Goal: Communication & Community: Ask a question

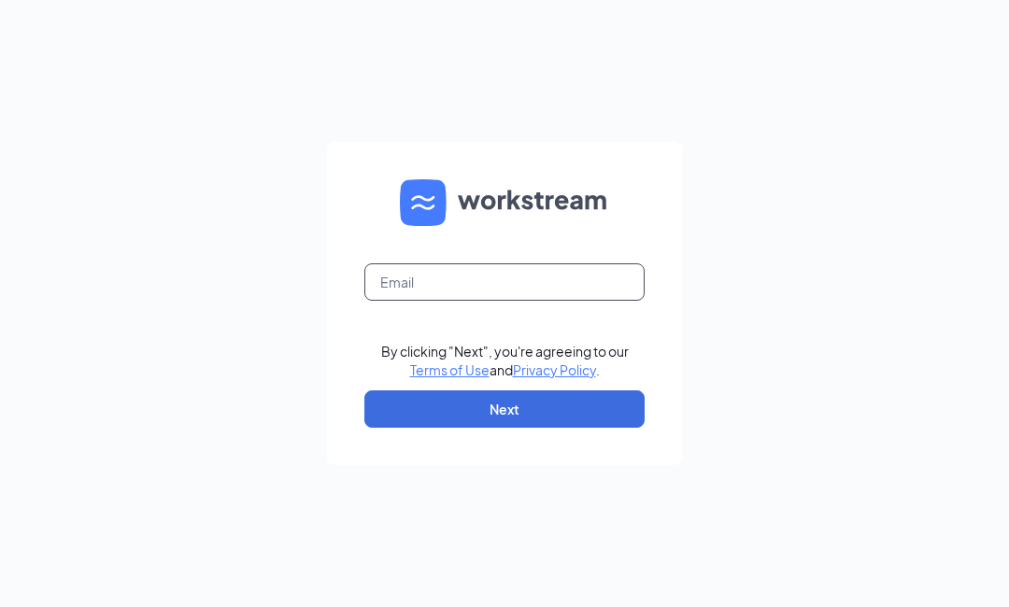
click at [533, 301] on input "text" at bounding box center [504, 281] width 280 height 37
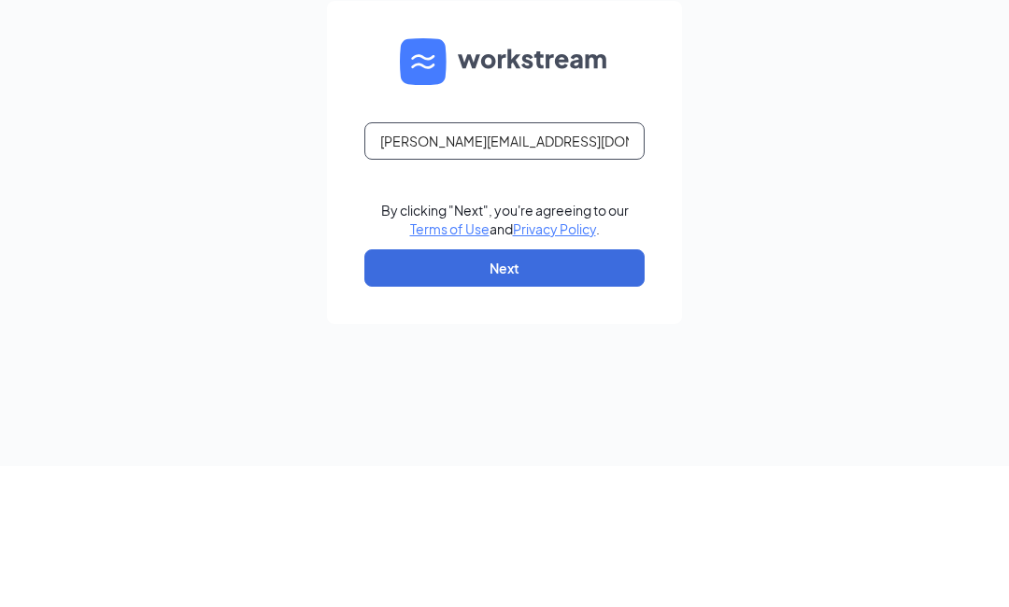
type input "[PERSON_NAME][EMAIL_ADDRESS][DOMAIN_NAME]"
click at [881, 190] on div "[PERSON_NAME][EMAIL_ADDRESS][DOMAIN_NAME] By clicking "Next", you're agreeing t…" at bounding box center [504, 303] width 1009 height 607
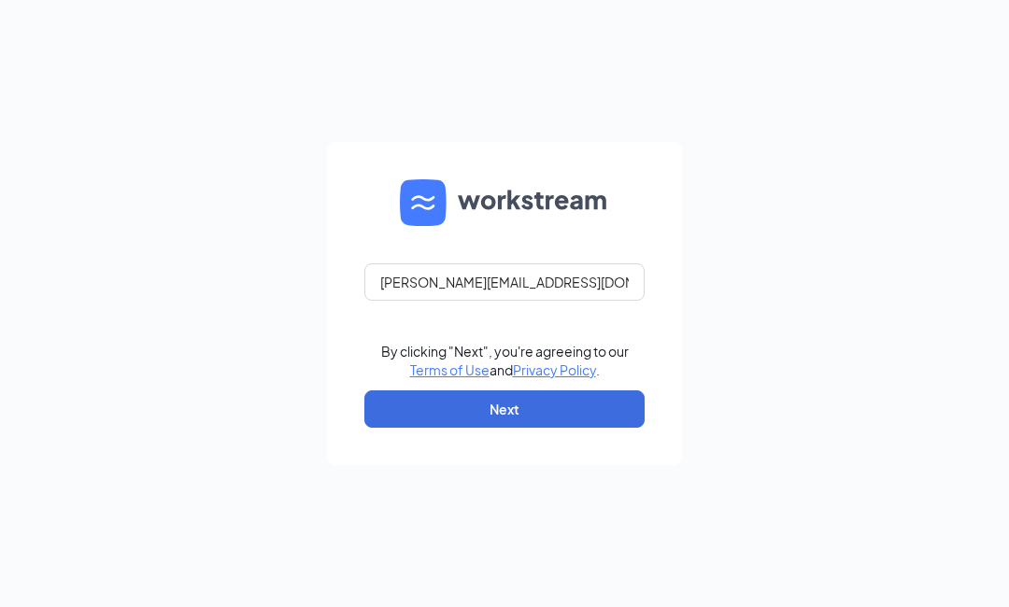
click at [548, 428] on button "Next" at bounding box center [504, 408] width 280 height 37
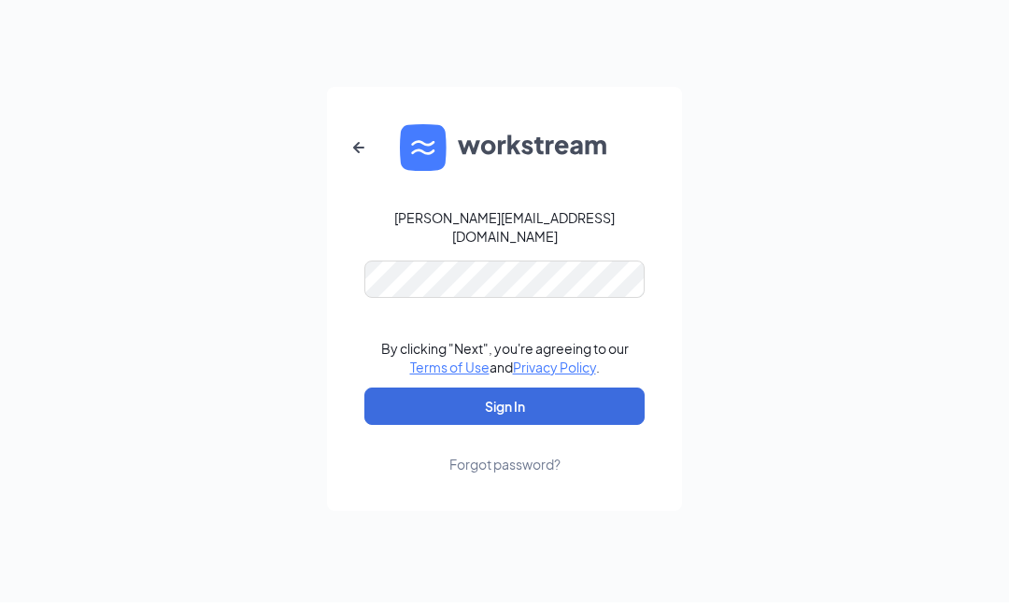
click at [844, 241] on div "Emily.mitchell1124@gmail.com By clicking "Next", you're agreeing to our Terms o…" at bounding box center [504, 303] width 1009 height 607
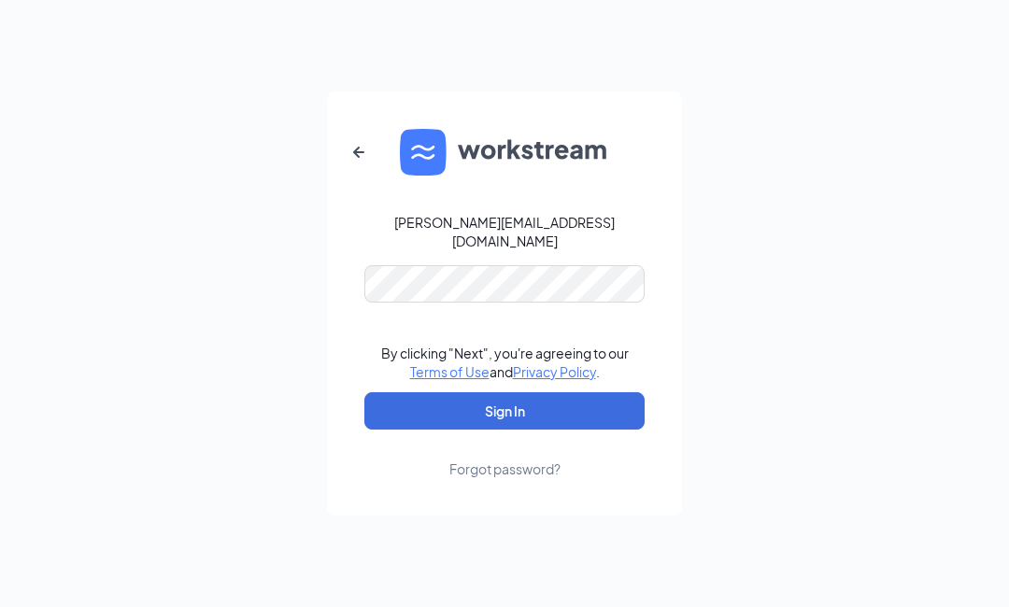
click at [576, 430] on button "Sign In" at bounding box center [504, 410] width 280 height 37
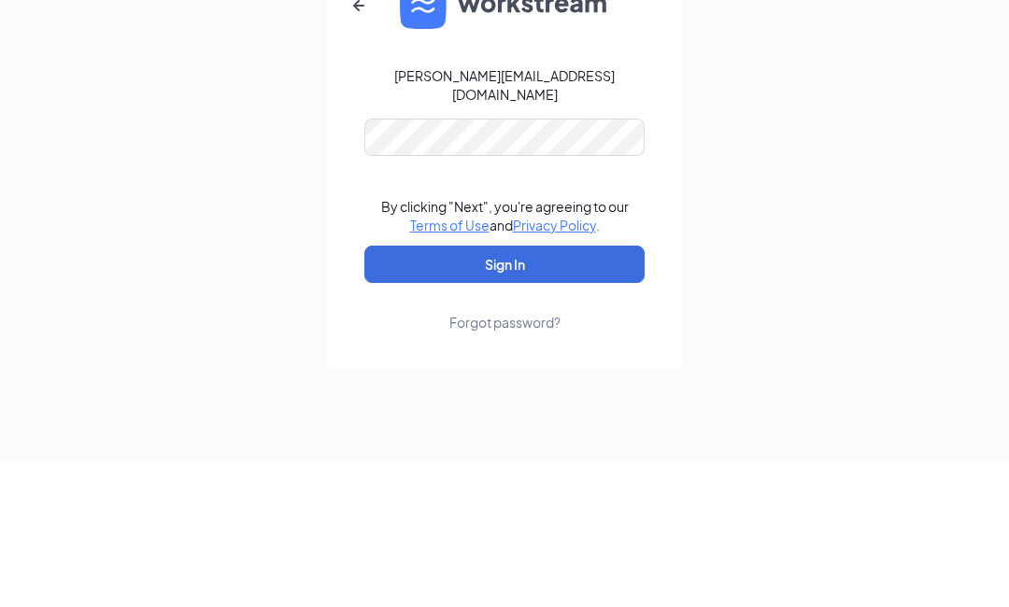
click at [591, 392] on button "Sign In" at bounding box center [504, 410] width 280 height 37
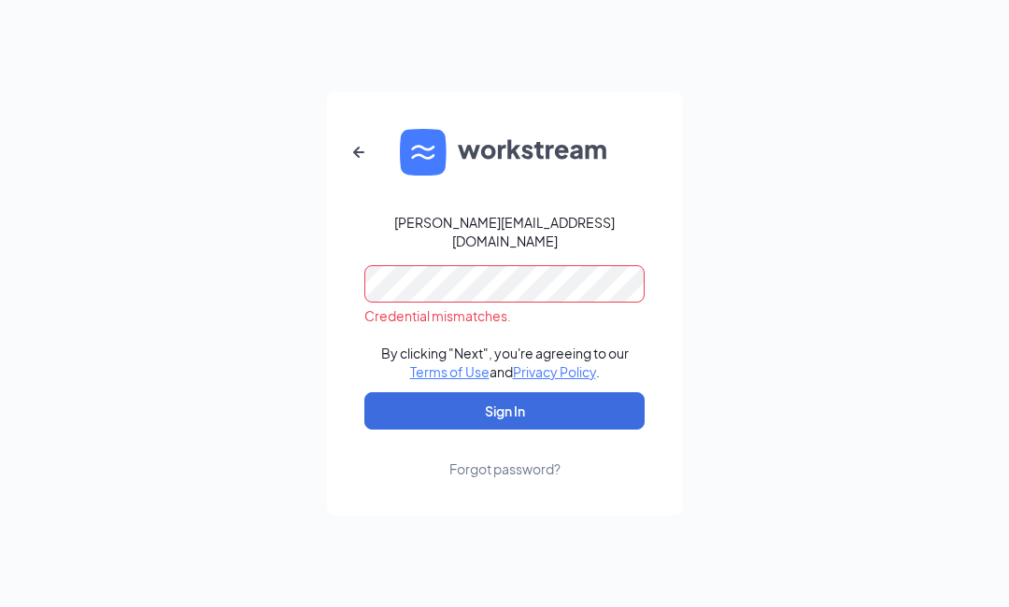
click at [524, 478] on div "Forgot password?" at bounding box center [504, 469] width 111 height 19
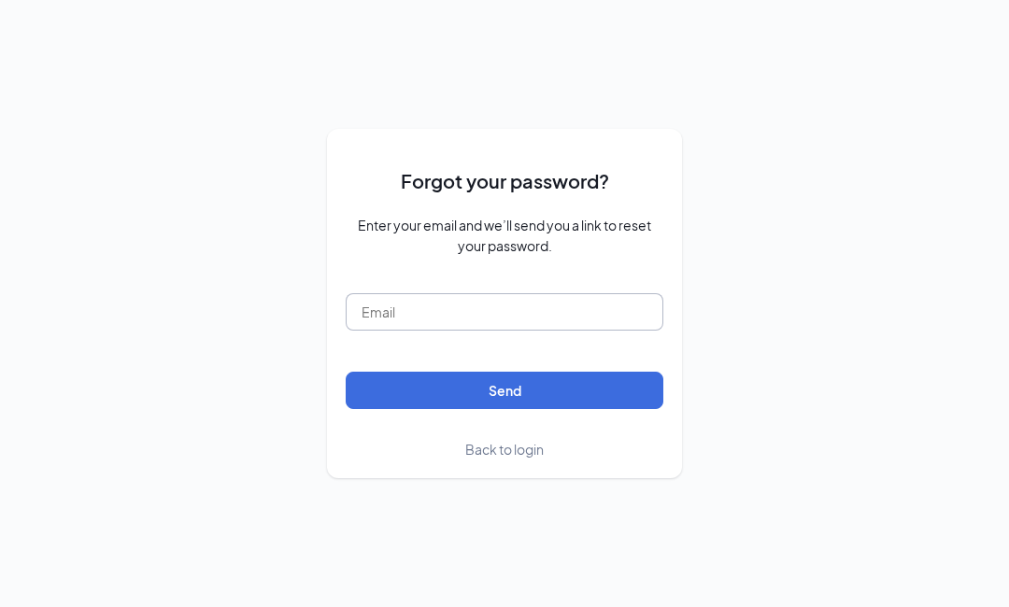
click at [483, 331] on input "text" at bounding box center [505, 311] width 318 height 37
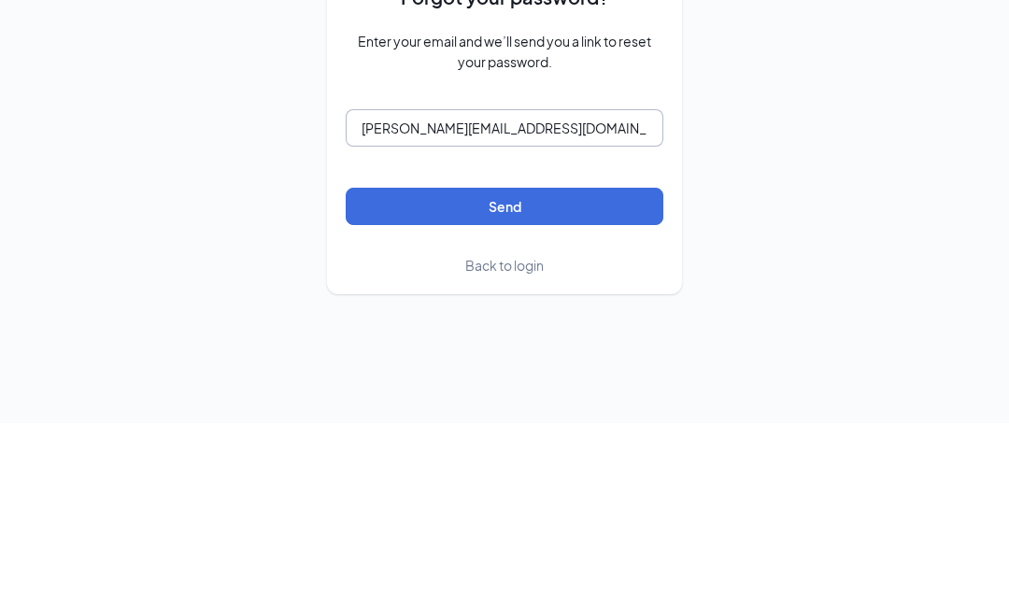
type input "Emily.mitchell1124@gmail.com"
click at [580, 372] on button "Send" at bounding box center [505, 390] width 318 height 37
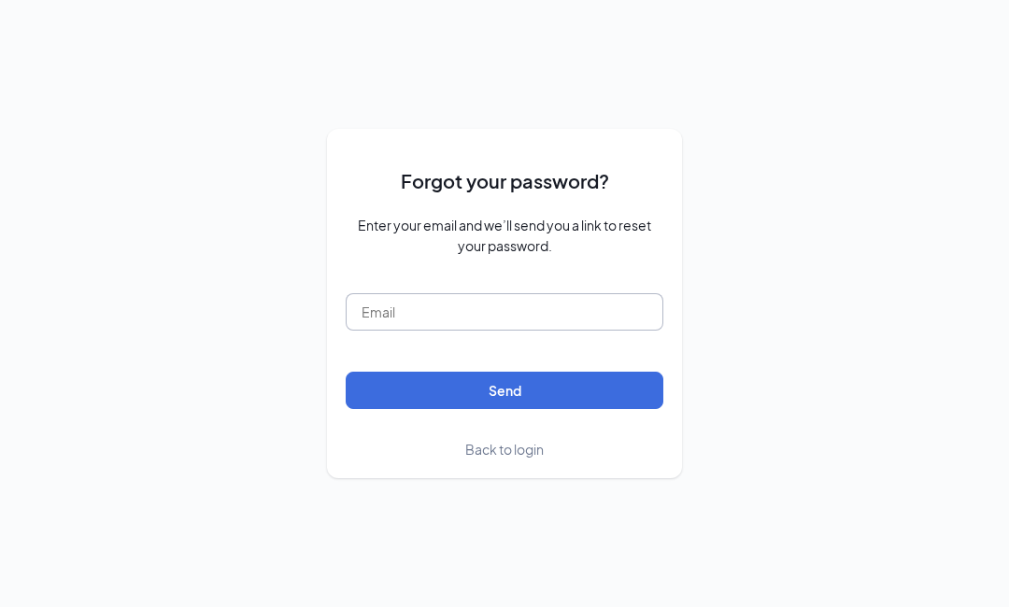
click at [413, 331] on input "text" at bounding box center [505, 311] width 318 height 37
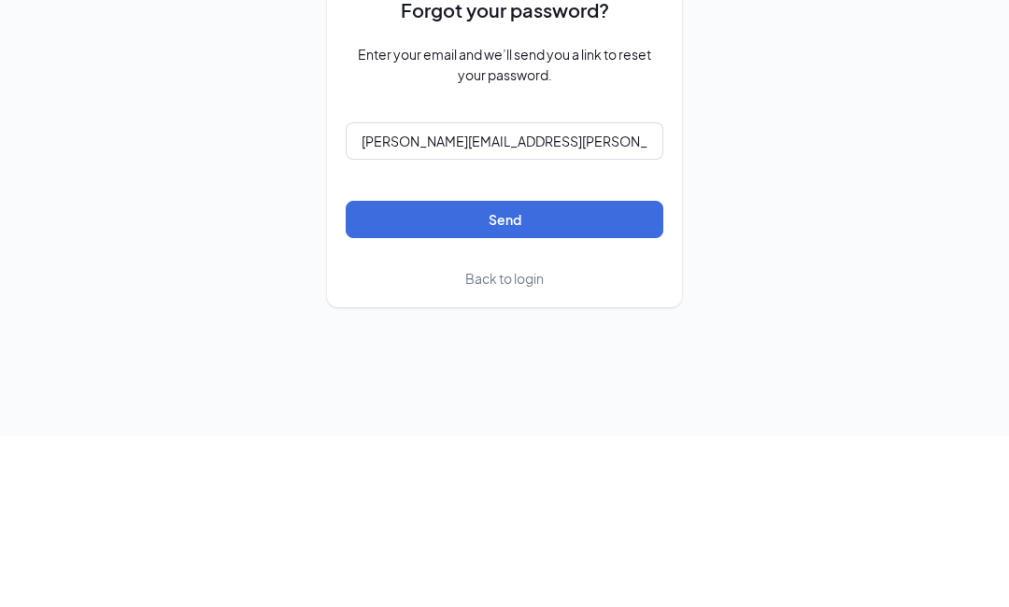
click at [539, 372] on button "Send" at bounding box center [505, 390] width 318 height 37
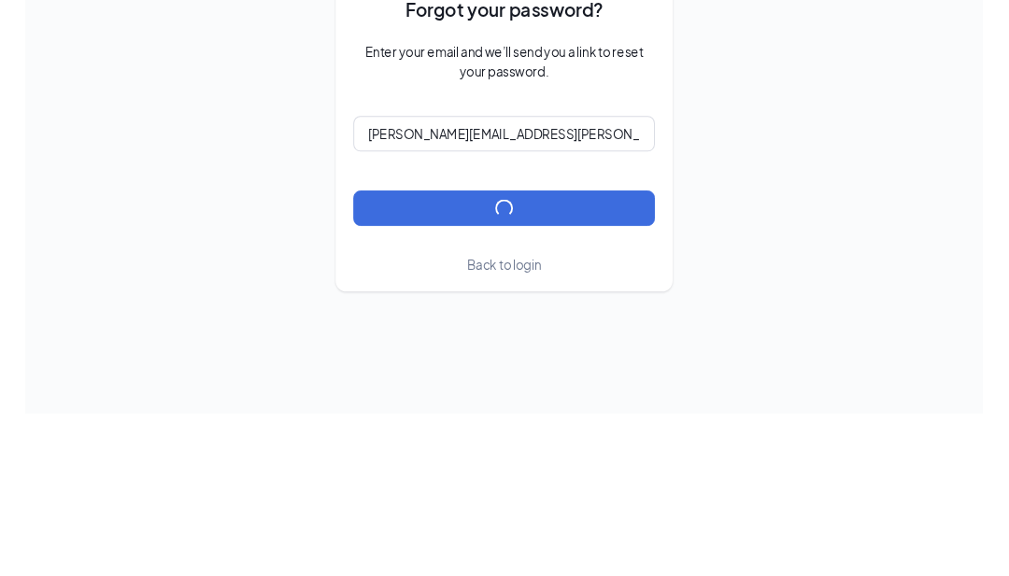
scroll to position [29, 0]
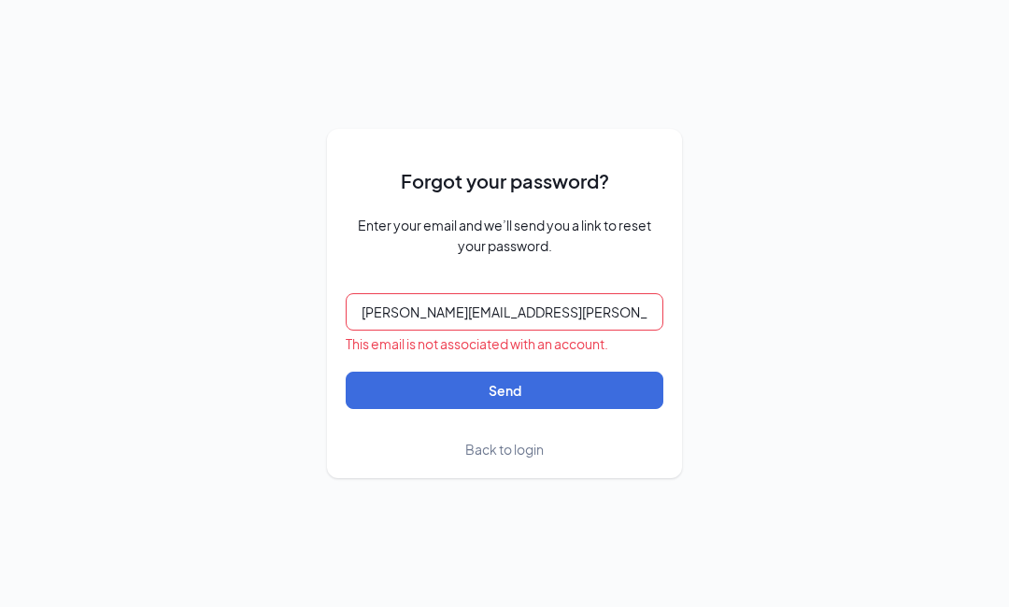
click at [534, 331] on input "Emily.mitchell@gmail.com" at bounding box center [505, 311] width 318 height 37
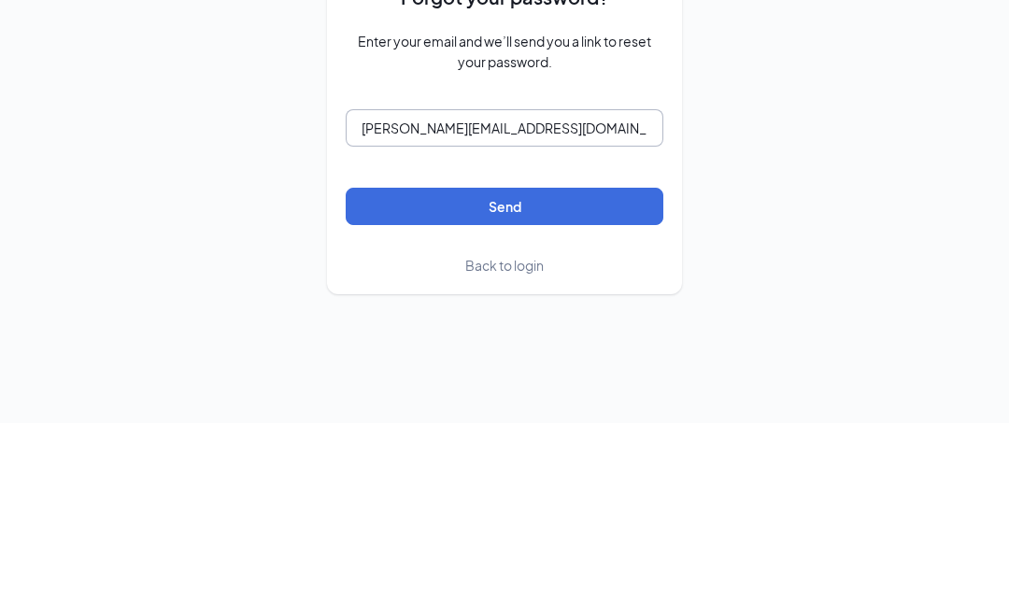
type input "[PERSON_NAME][EMAIL_ADDRESS][DOMAIN_NAME]"
click at [550, 372] on button "Send" at bounding box center [505, 390] width 318 height 37
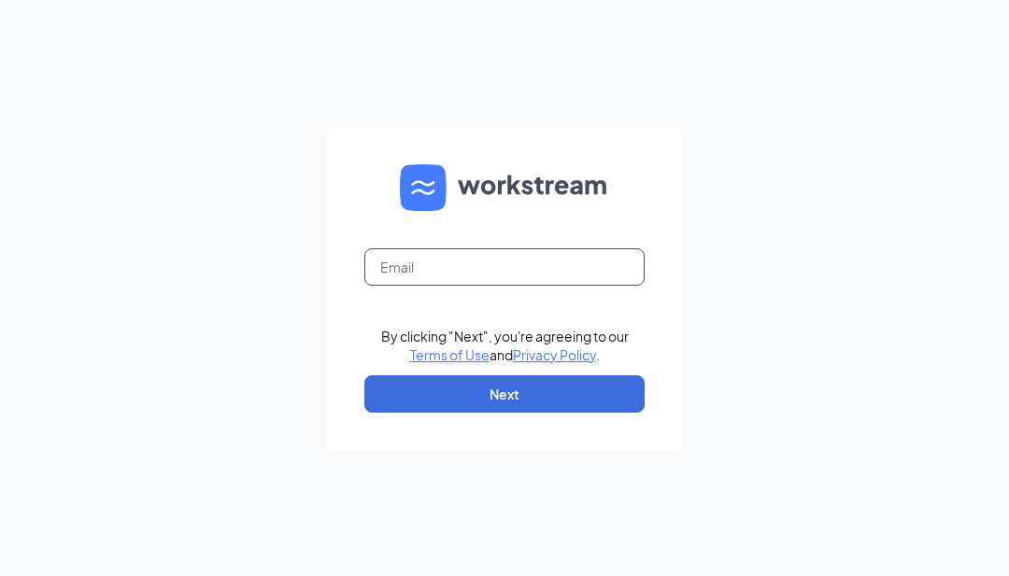
click at [552, 286] on input "text" at bounding box center [504, 266] width 280 height 37
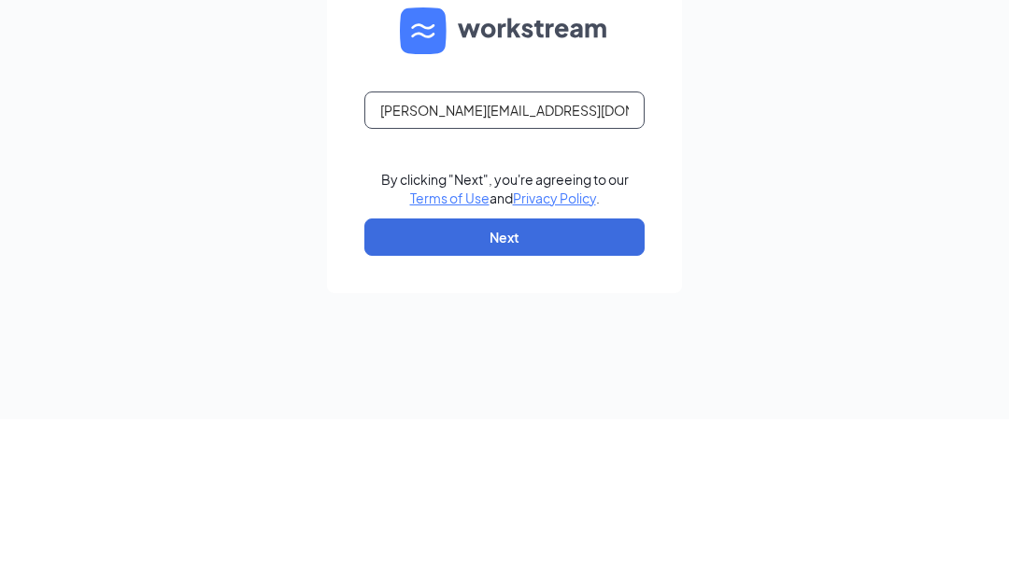
type input "[PERSON_NAME][EMAIL_ADDRESS][DOMAIN_NAME]"
click at [815, 194] on div "[PERSON_NAME][EMAIL_ADDRESS][DOMAIN_NAME] By clicking "Next", you're agreeing t…" at bounding box center [504, 288] width 1009 height 576
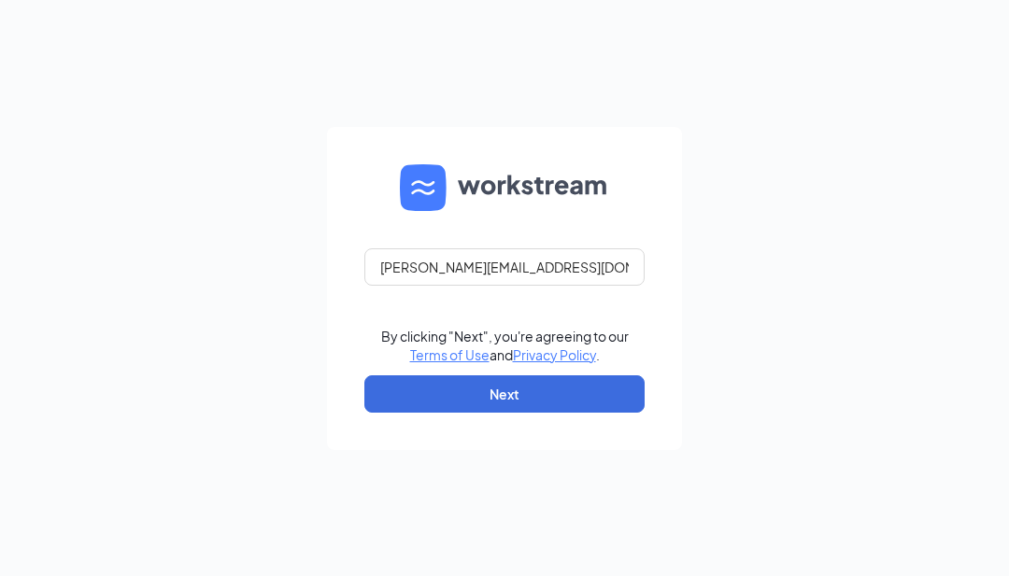
click at [592, 413] on button "Next" at bounding box center [504, 394] width 280 height 37
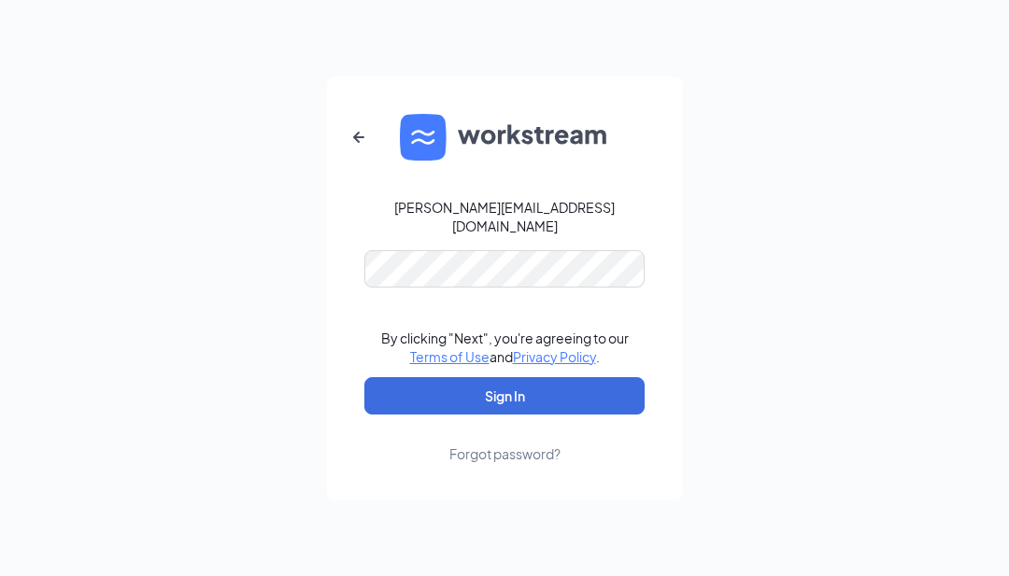
click at [504, 398] on button "Sign In" at bounding box center [504, 395] width 280 height 37
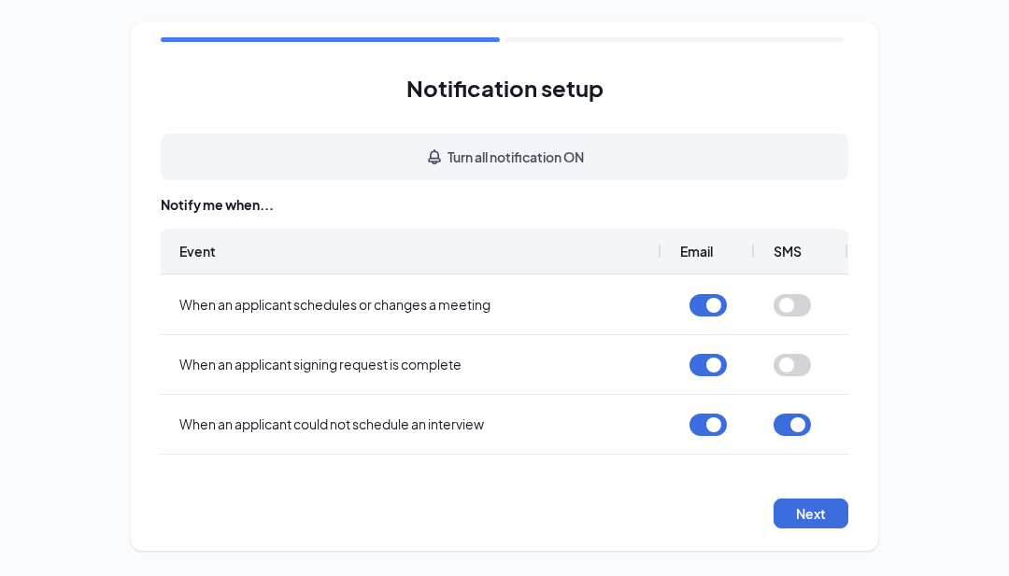
click at [703, 485] on button "button" at bounding box center [707, 485] width 37 height 22
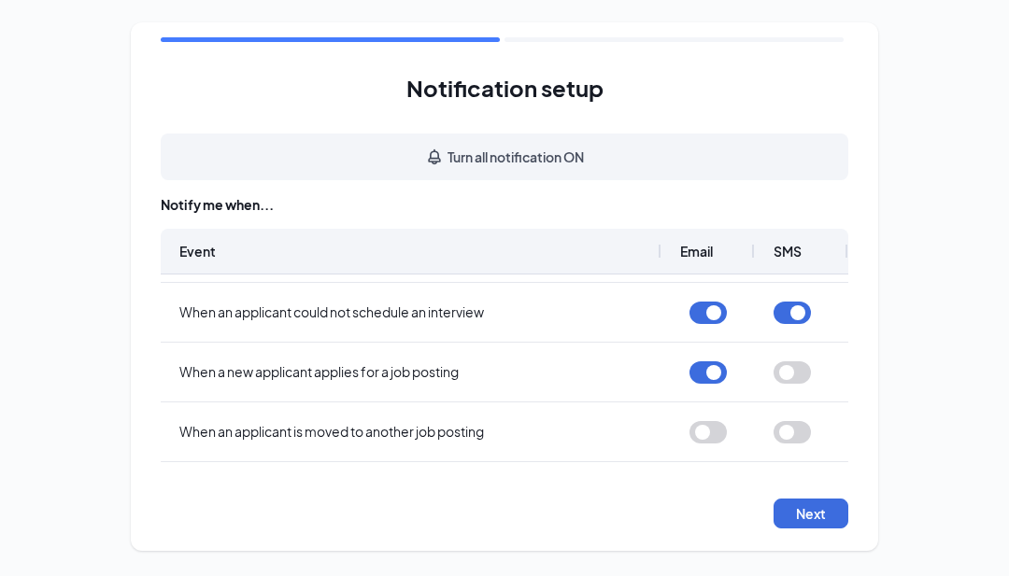
scroll to position [115, 0]
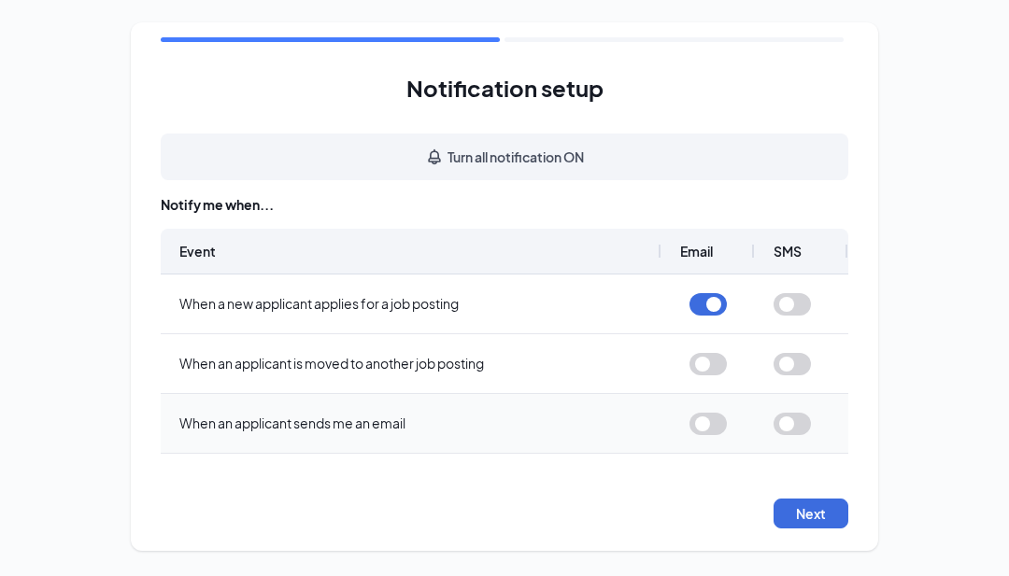
click at [688, 438] on div at bounding box center [707, 423] width 93 height 59
click at [706, 486] on button "button" at bounding box center [707, 484] width 37 height 22
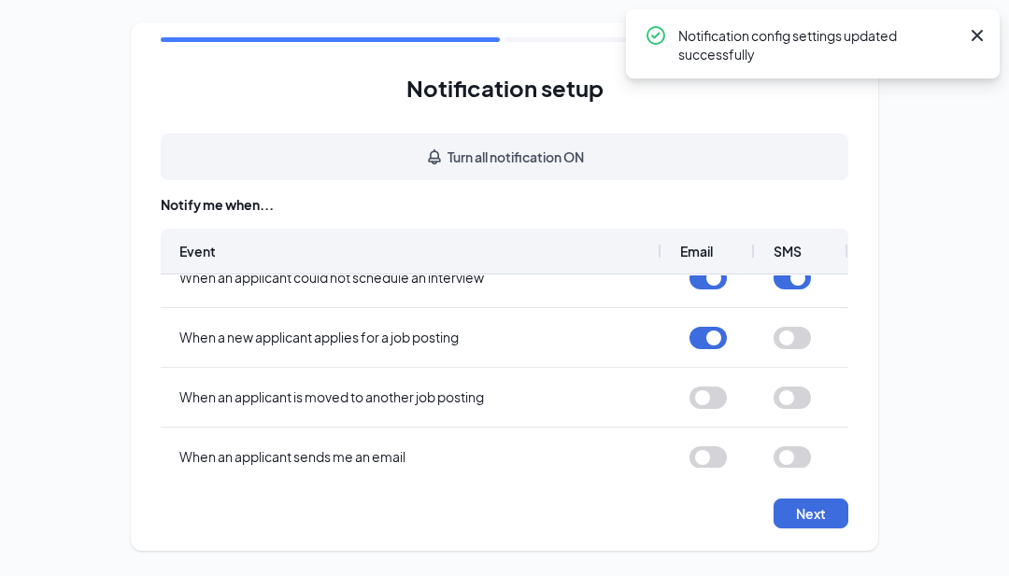
click at [707, 455] on button "button" at bounding box center [707, 458] width 37 height 22
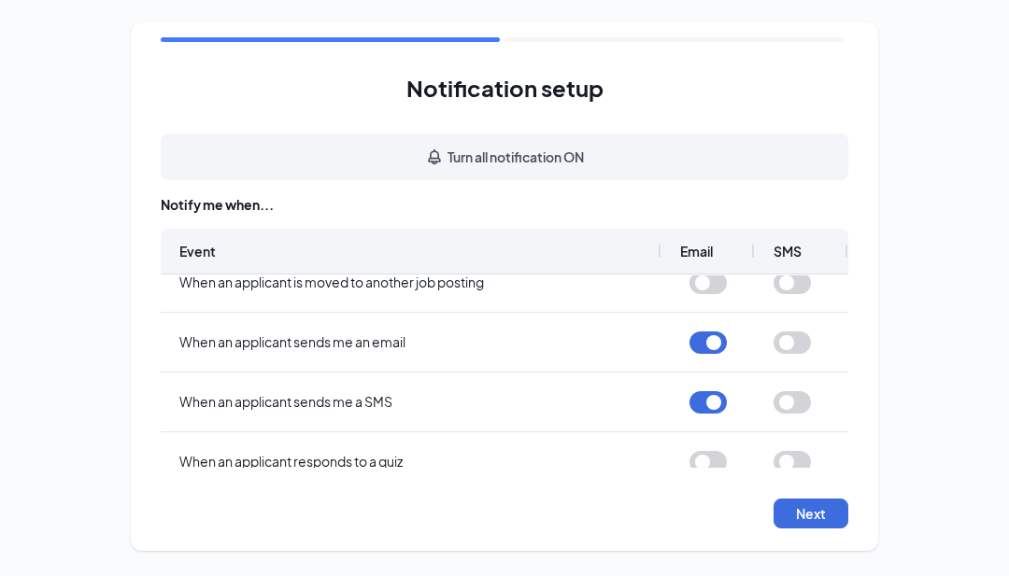
click at [818, 529] on button "Next" at bounding box center [810, 514] width 75 height 30
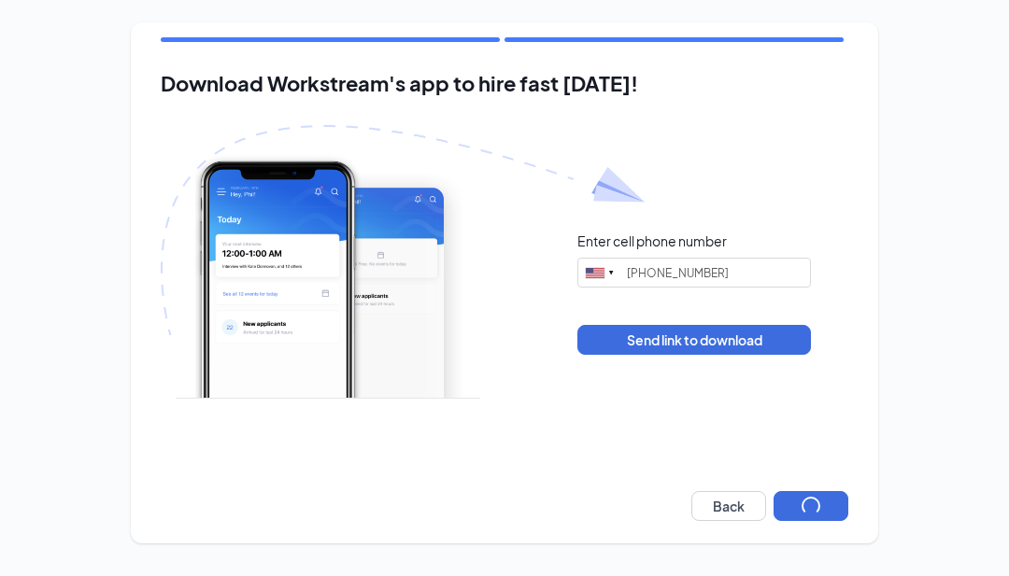
type input "[PHONE_NUMBER]"
click at [650, 272] on input "[PHONE_NUMBER]" at bounding box center [694, 273] width 234 height 30
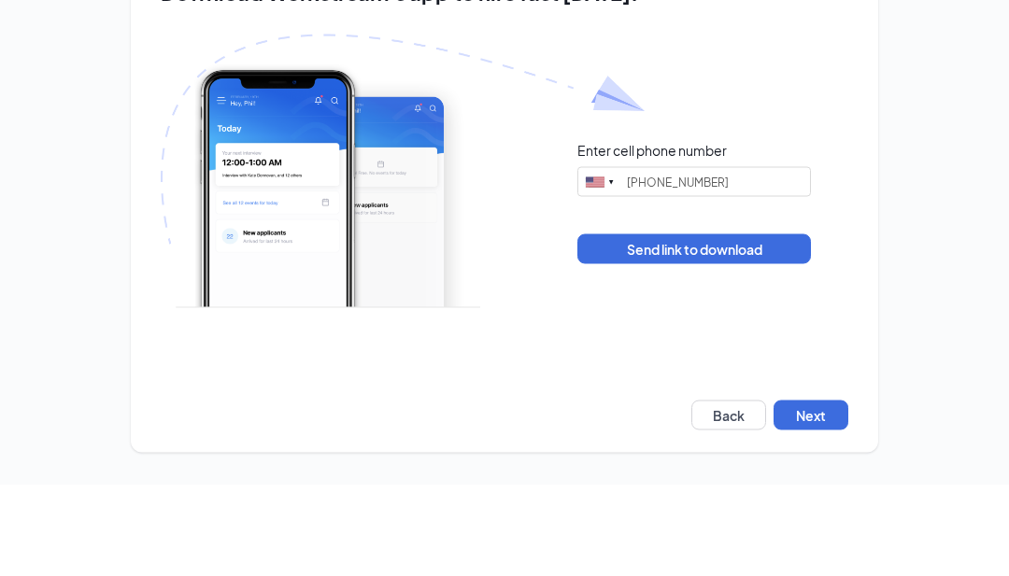
click at [730, 273] on div "Enter cell phone number United States + 1 Singapore + 65 Canada + 1 Afghanistan…" at bounding box center [505, 293] width 688 height 336
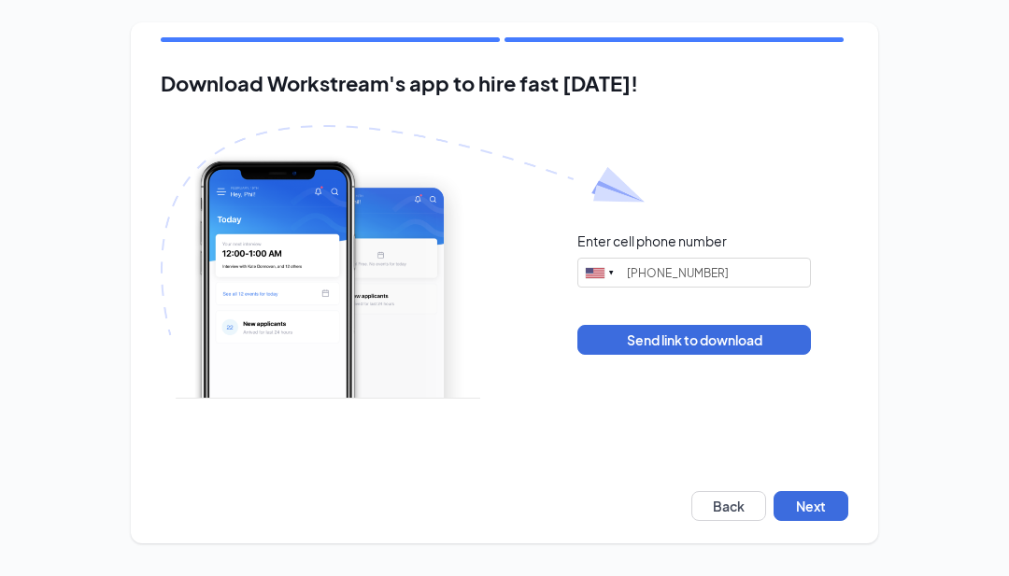
click at [820, 503] on button "Next" at bounding box center [810, 506] width 75 height 30
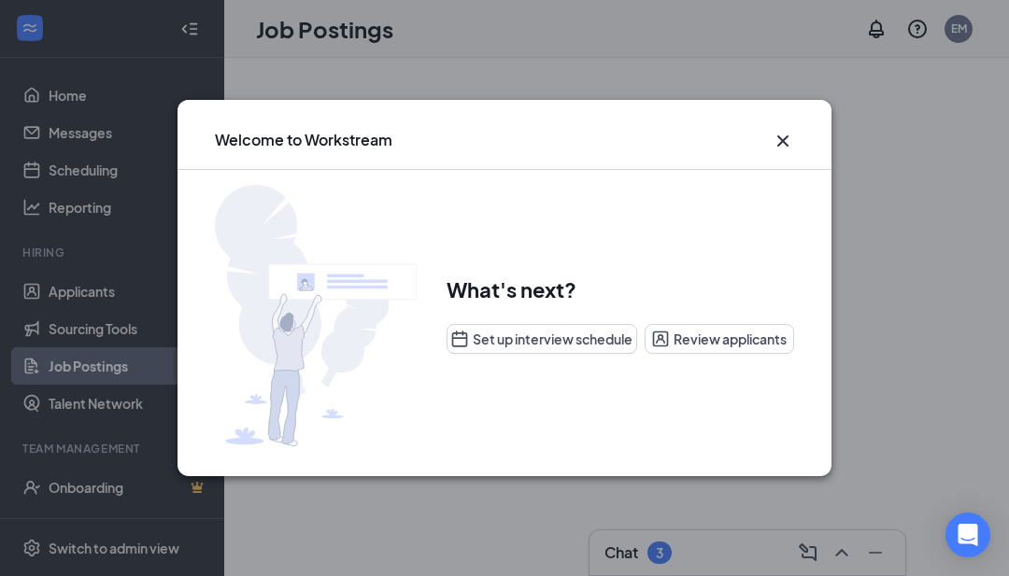
click at [773, 145] on icon "Cross" at bounding box center [783, 141] width 22 height 22
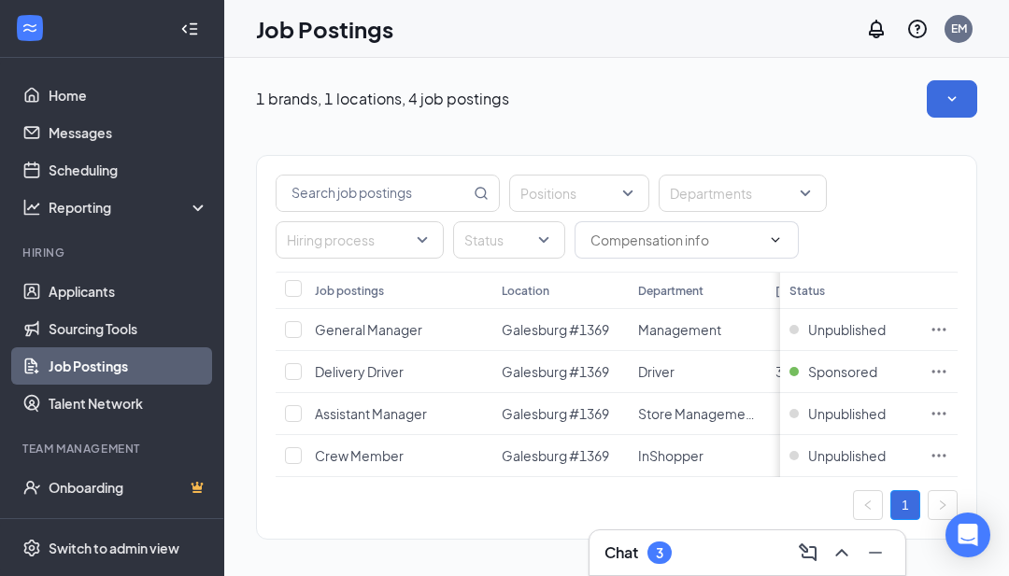
click at [963, 208] on div "Positions Departments Hiring process Status" at bounding box center [616, 214] width 719 height 116
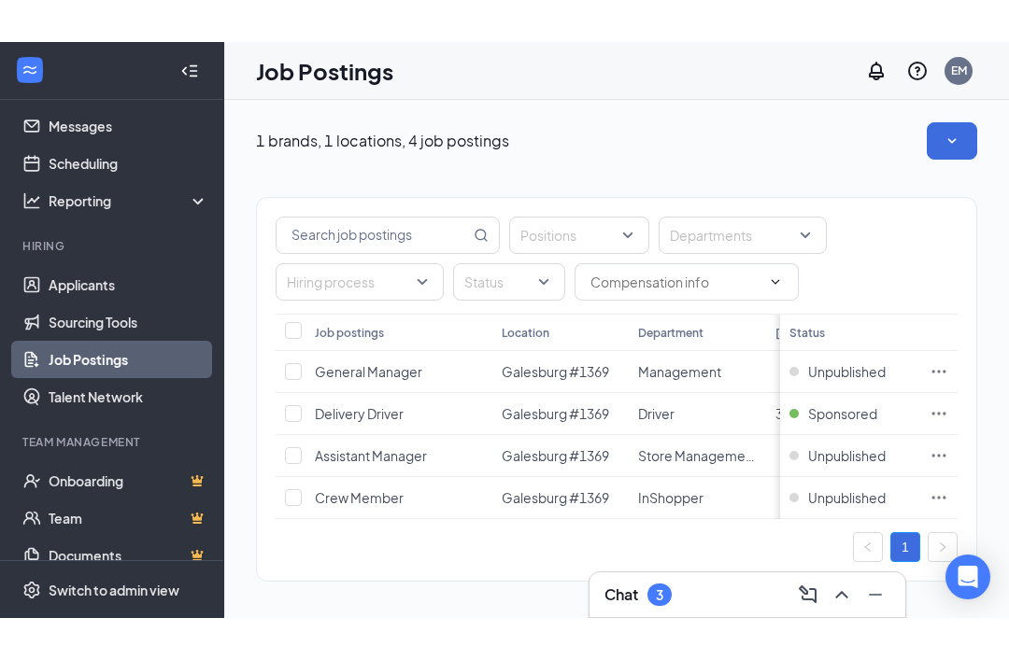
scroll to position [48, 0]
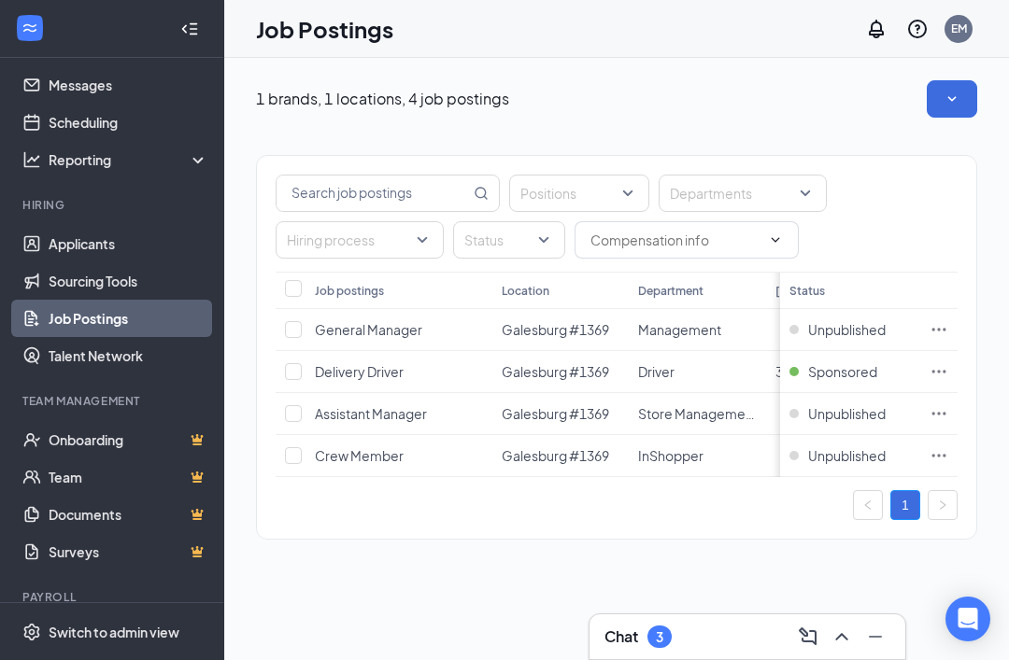
click at [151, 128] on link "Scheduling" at bounding box center [129, 122] width 160 height 37
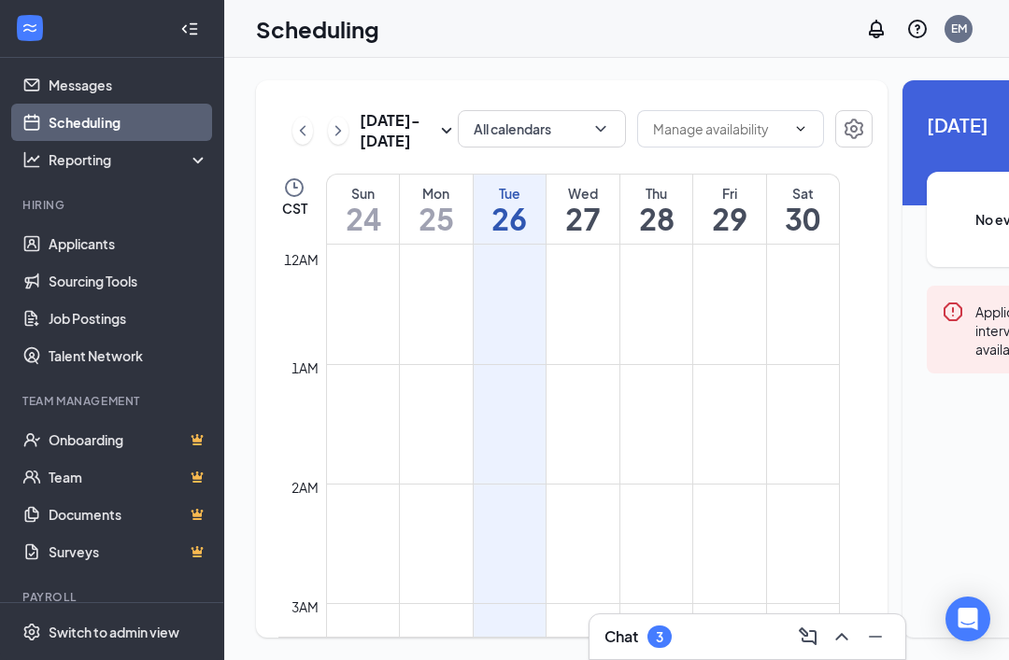
scroll to position [918, 0]
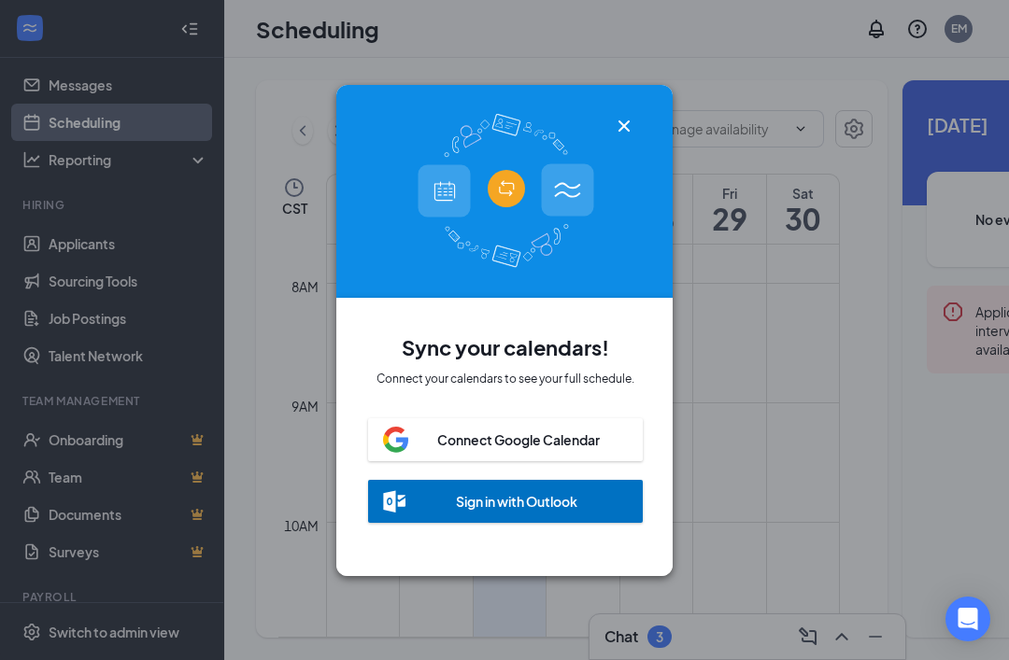
click at [613, 125] on icon "Cross" at bounding box center [624, 126] width 22 height 22
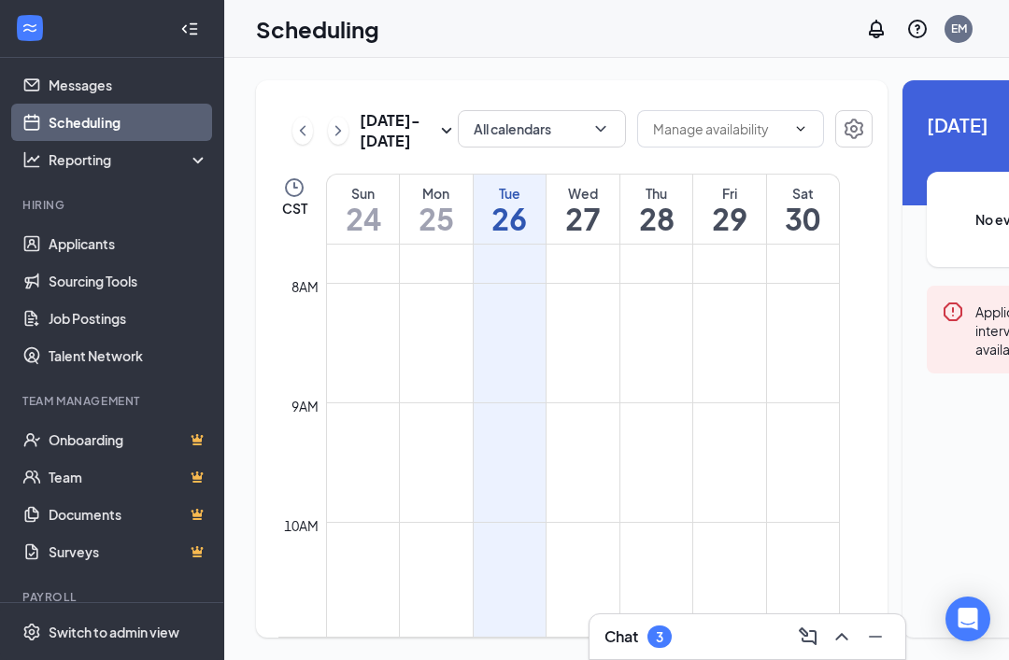
click at [783, 135] on span at bounding box center [730, 128] width 187 height 37
click at [782, 138] on span at bounding box center [730, 128] width 187 height 37
click at [191, 37] on icon "Collapse" at bounding box center [185, 29] width 19 height 19
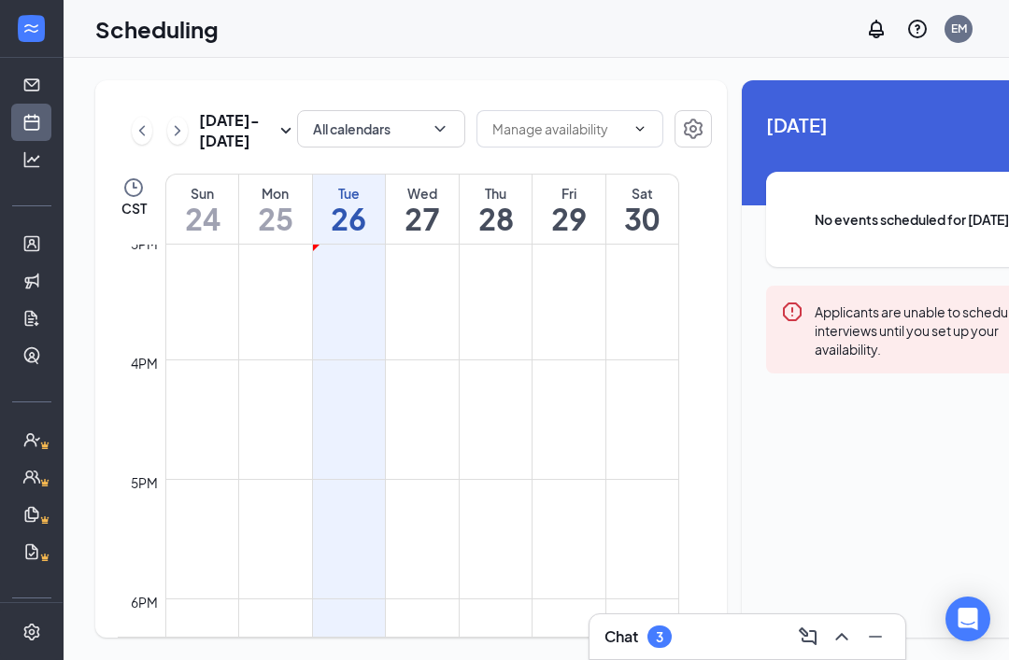
scroll to position [1783, 0]
click at [645, 404] on td at bounding box center [422, 390] width 514 height 30
click at [655, 375] on td at bounding box center [422, 360] width 514 height 30
click at [659, 404] on td at bounding box center [422, 390] width 514 height 30
click at [964, 41] on div "EM" at bounding box center [958, 29] width 28 height 28
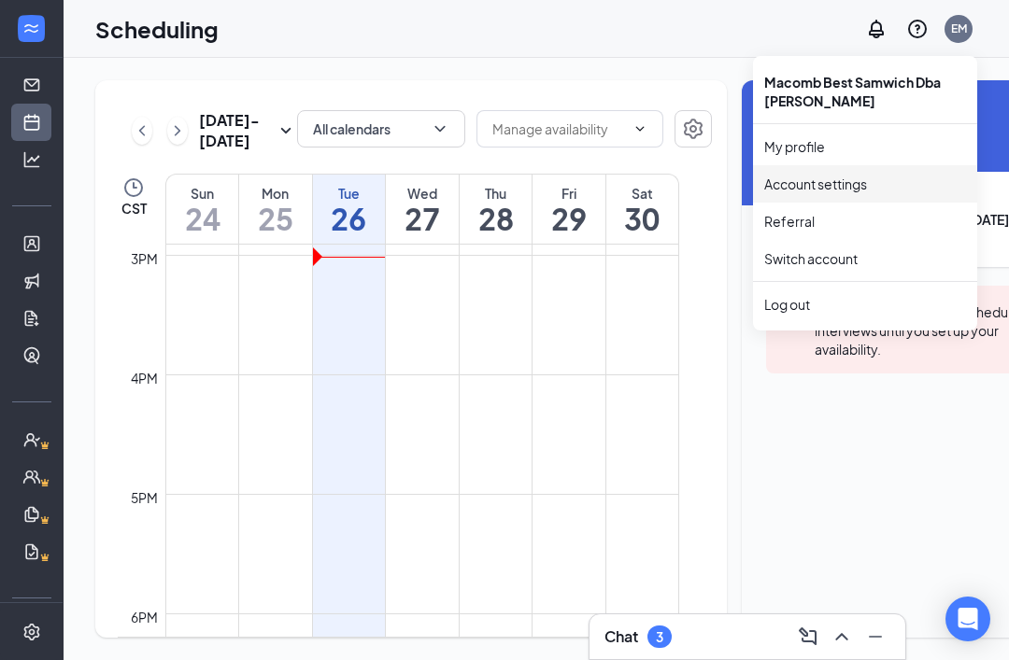
click at [864, 185] on link "Account settings" at bounding box center [865, 184] width 202 height 19
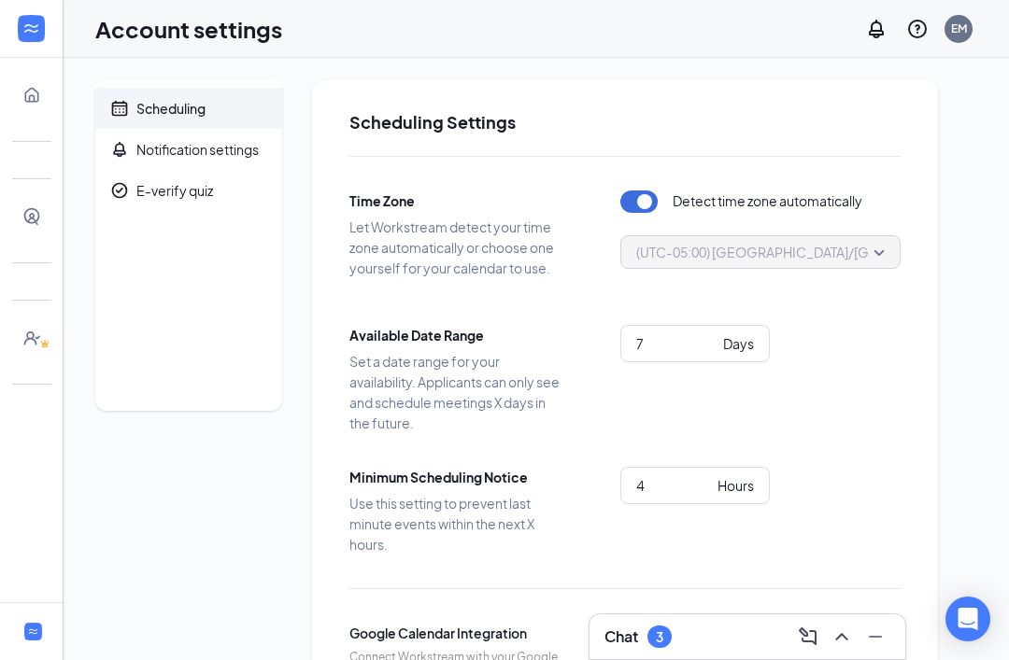
click at [39, 27] on icon "Expand" at bounding box center [31, 29] width 19 height 19
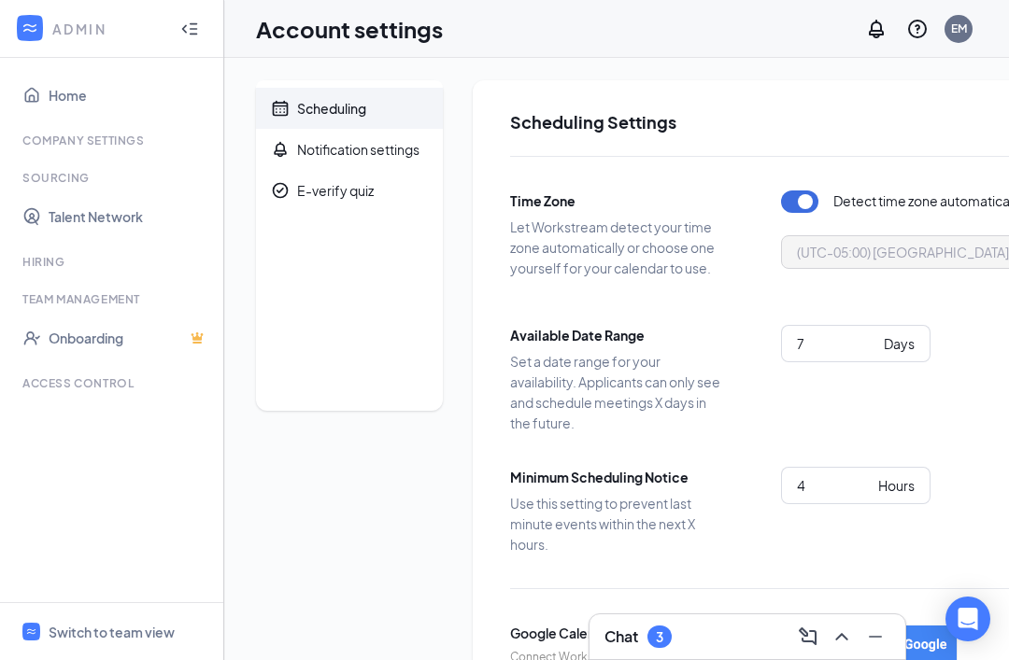
click at [265, 28] on h1 "Account settings" at bounding box center [349, 29] width 187 height 32
click at [204, 35] on div at bounding box center [189, 28] width 37 height 37
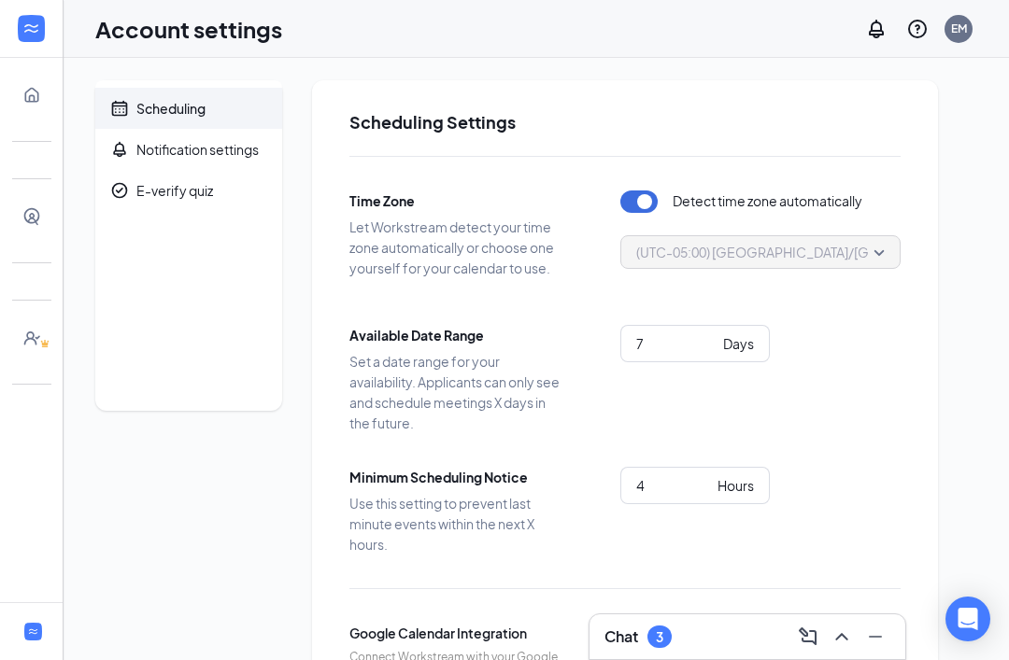
click at [982, 601] on div "Open Intercom Messenger" at bounding box center [967, 619] width 45 height 45
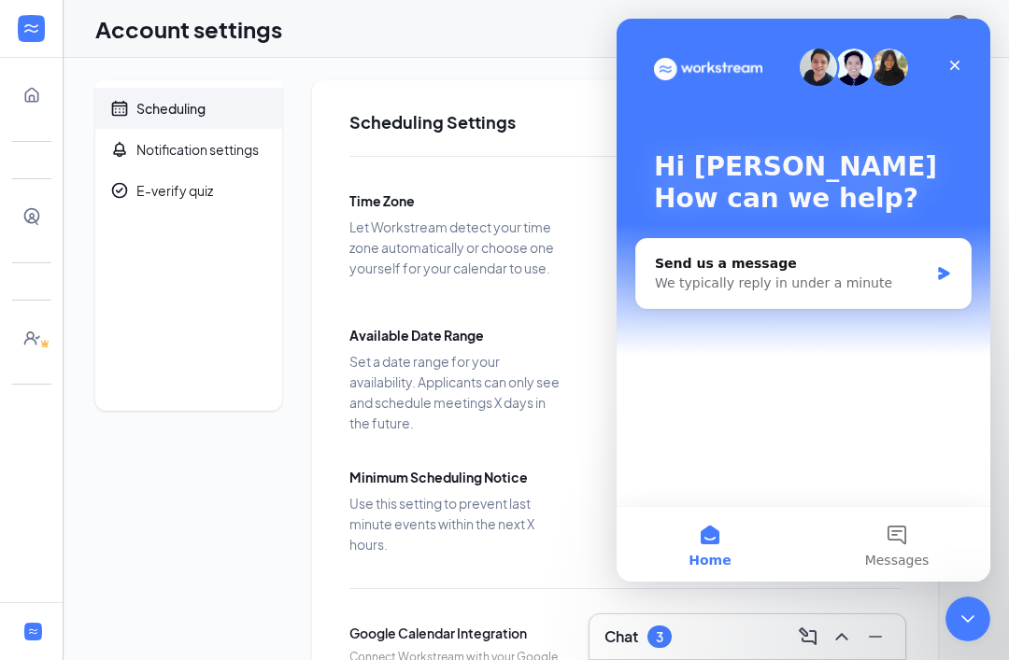
click at [716, 273] on div "Send us a message" at bounding box center [792, 264] width 274 height 20
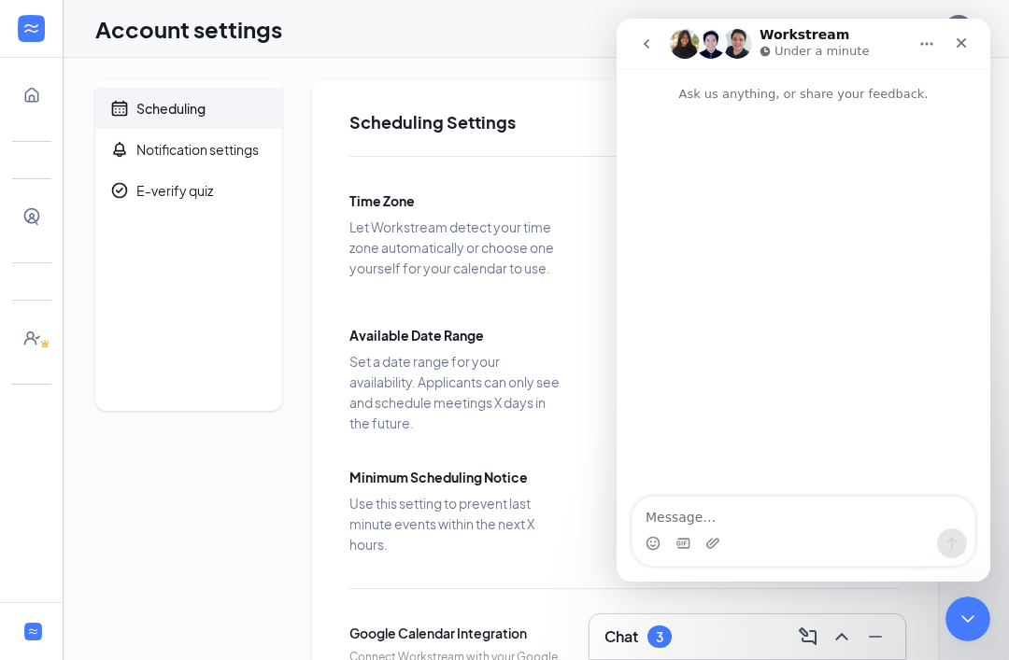
click at [702, 518] on textarea "Message…" at bounding box center [803, 513] width 342 height 32
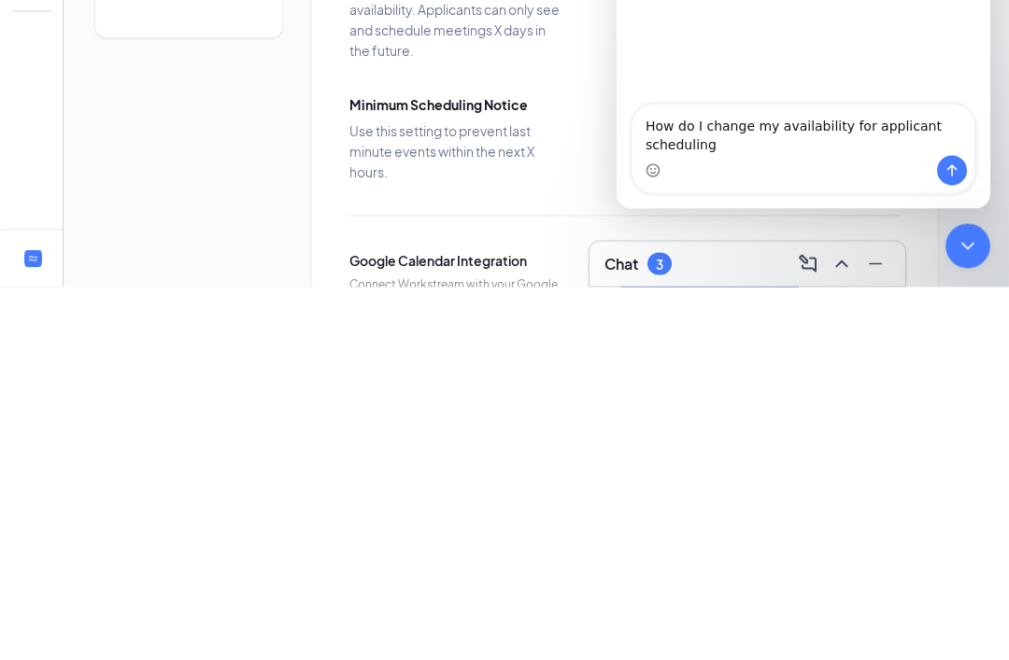
type textarea "How do I change my availability for applicant scheduling"
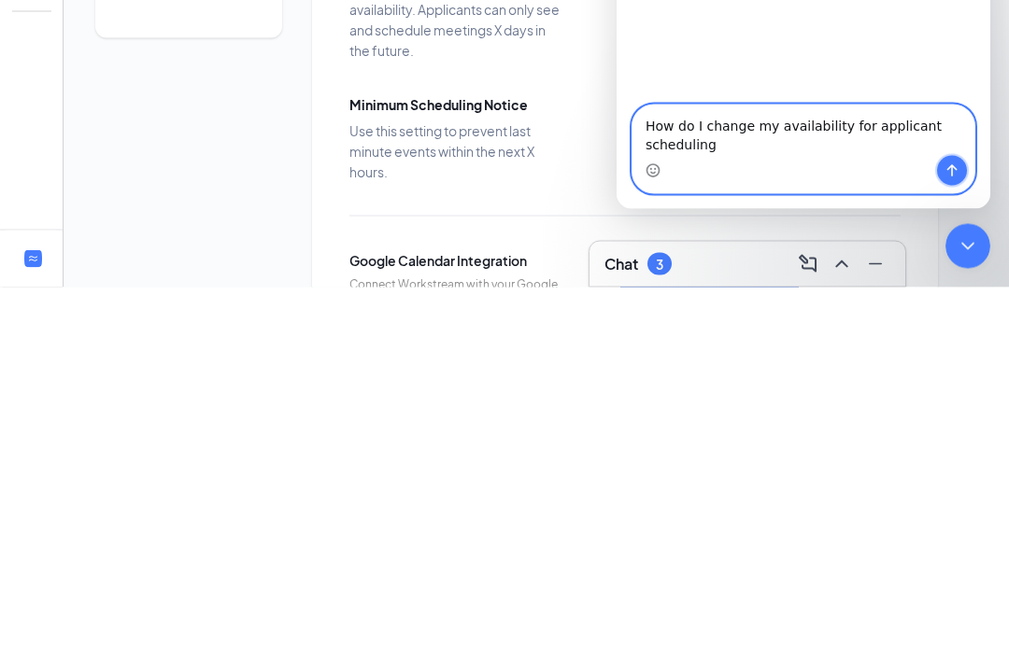
click at [943, 173] on button "Send a message…" at bounding box center [952, 171] width 30 height 30
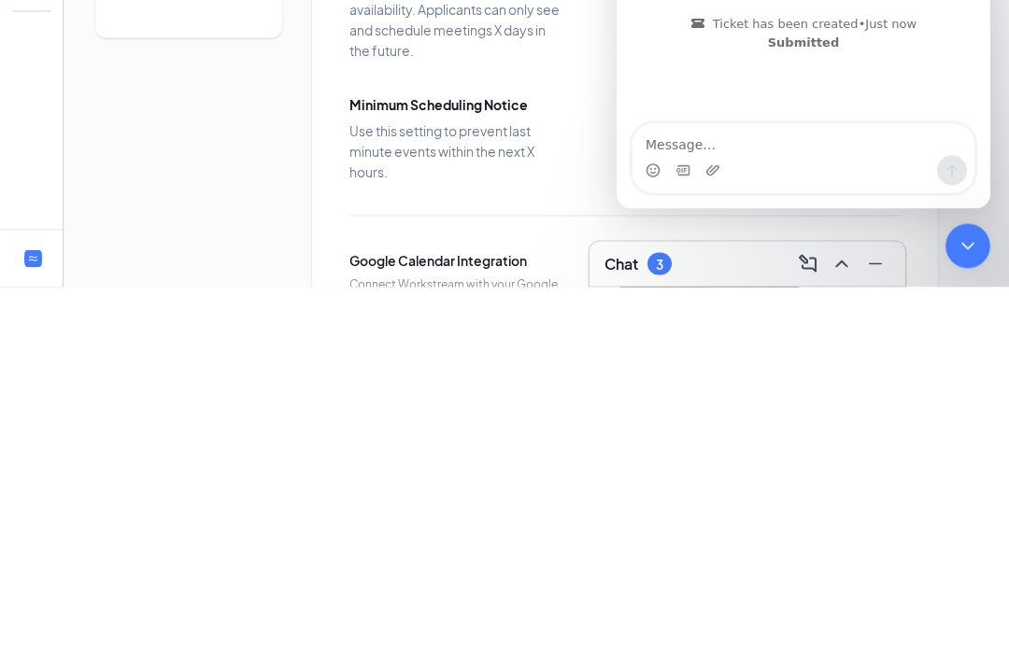
click at [969, 393] on html "Home Company Settings Sourcing Talent Network Hiring Team Management Onboarding…" at bounding box center [504, 330] width 1009 height 660
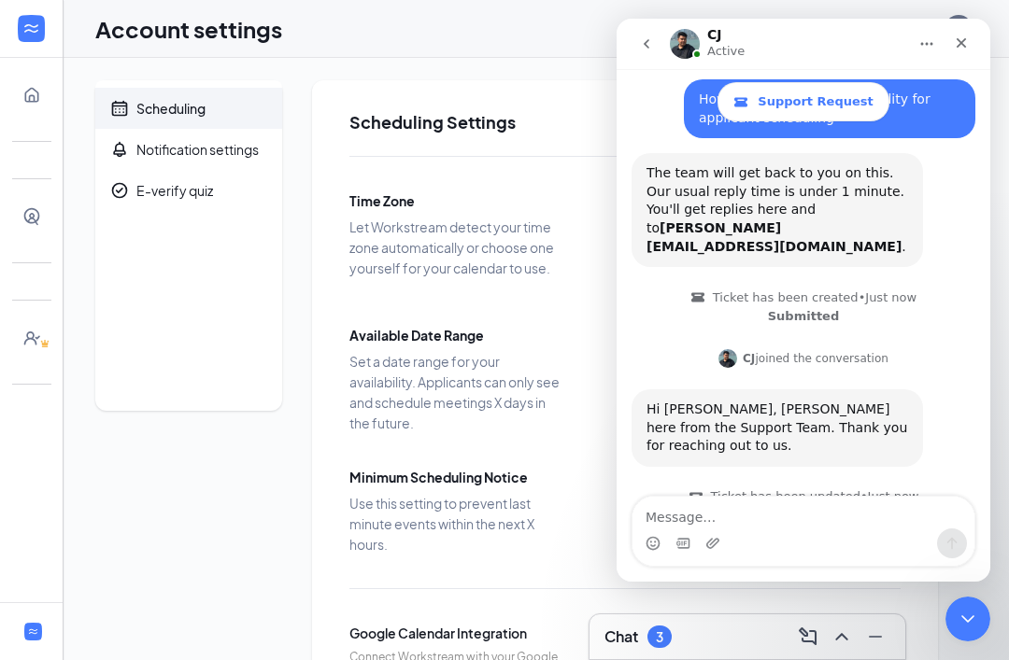
scroll to position [113, 0]
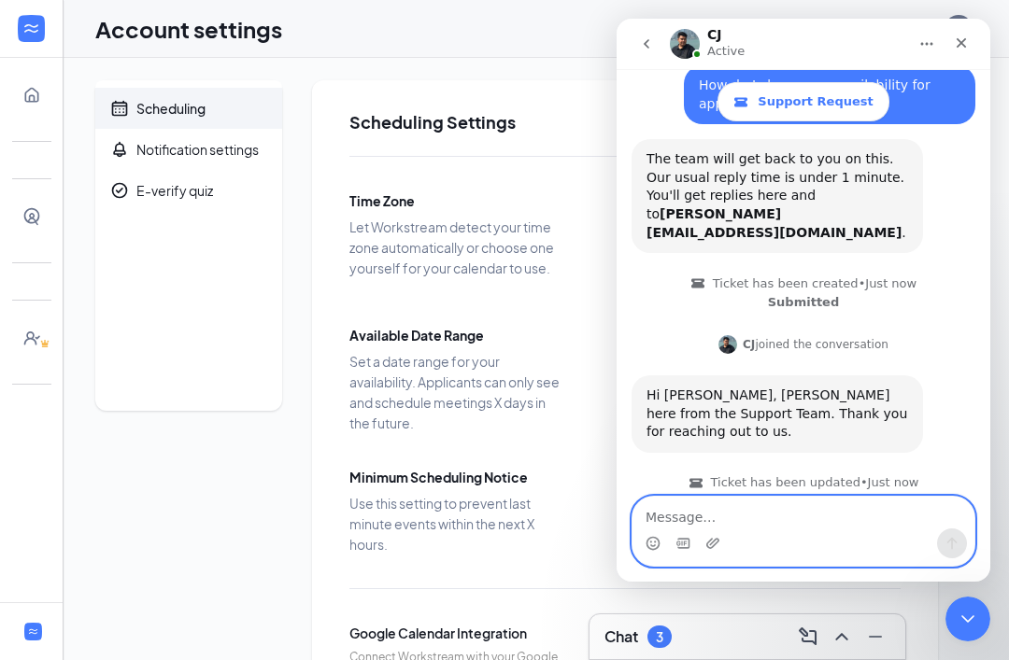
click at [735, 506] on textarea "Message…" at bounding box center [803, 513] width 342 height 32
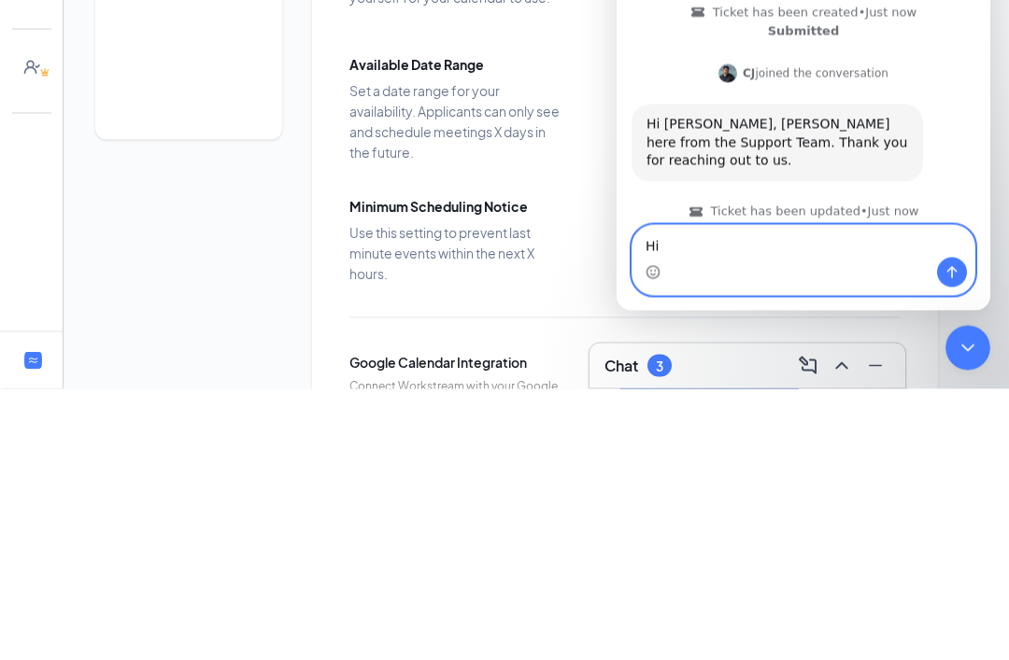
type textarea "Hi"
click at [939, 275] on button "Send a message…" at bounding box center [952, 273] width 30 height 30
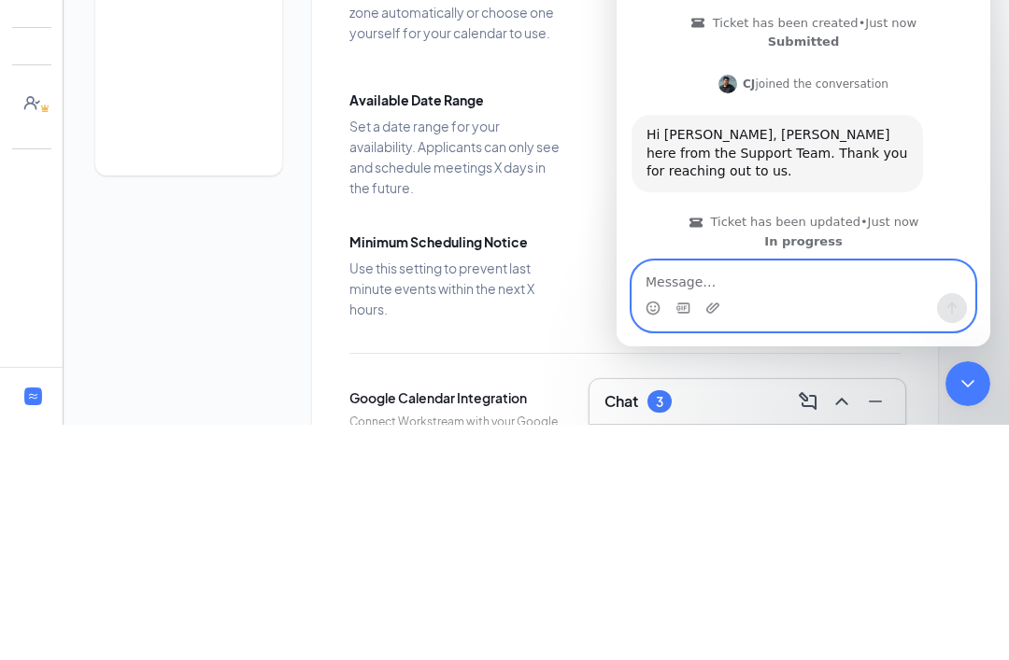
scroll to position [168, 0]
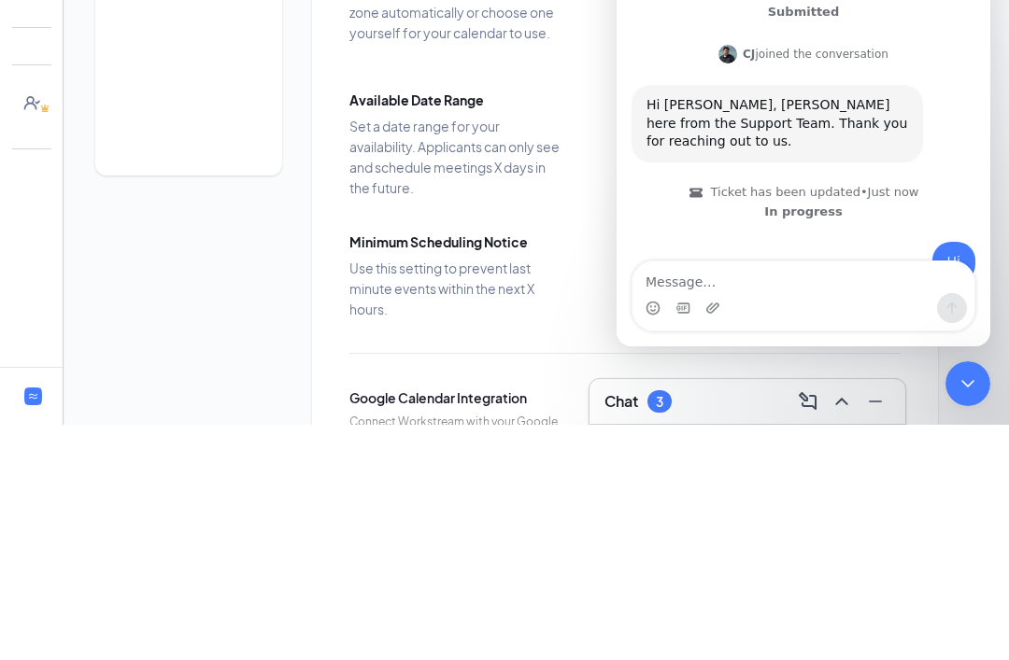
click at [930, 132] on div "Hi [PERSON_NAME], [PERSON_NAME] here from the Support Team. Thank you for reach…" at bounding box center [803, 131] width 344 height 92
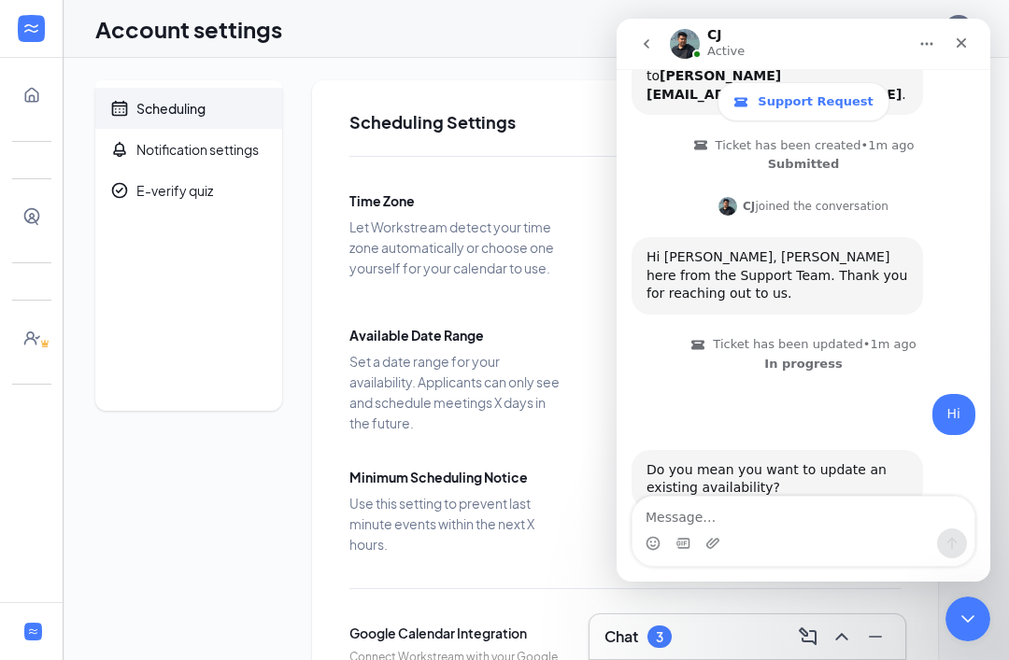
scroll to position [260, 0]
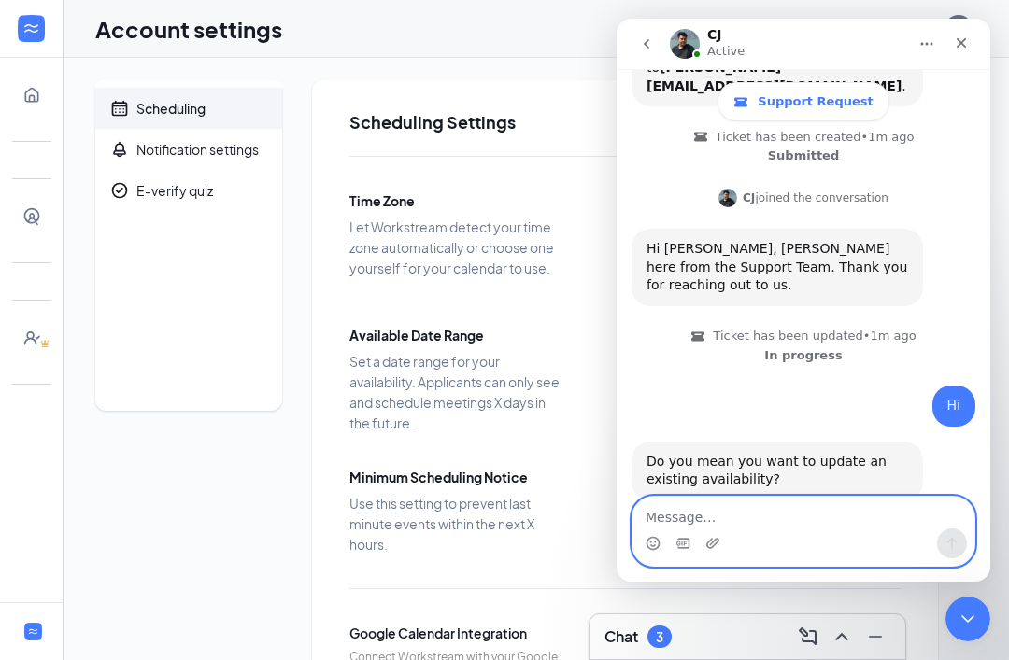
click at [779, 506] on textarea "Message…" at bounding box center [803, 513] width 342 height 32
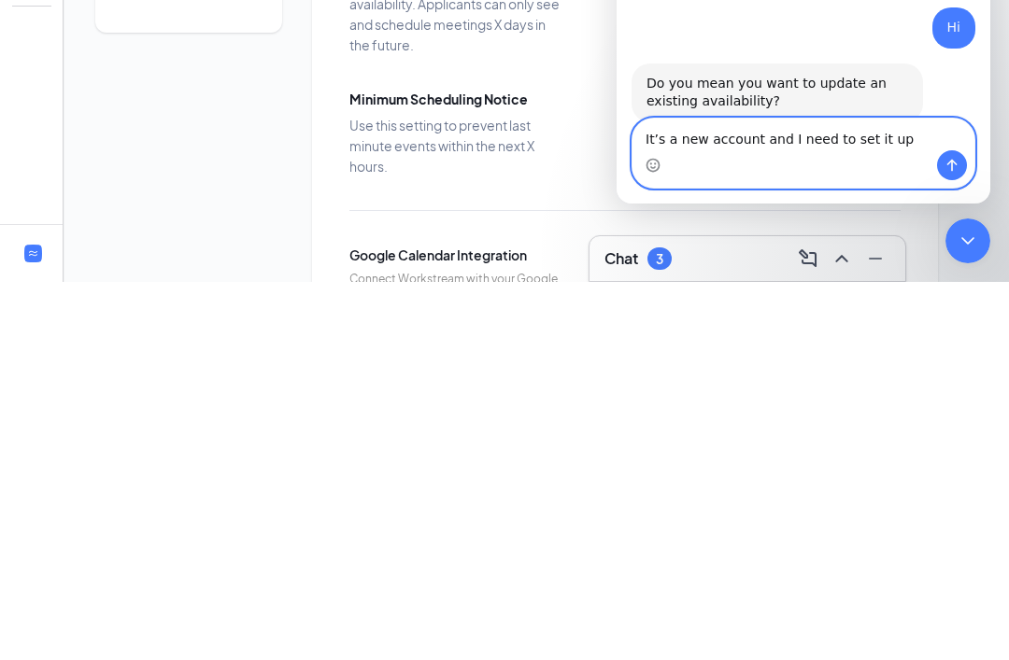
type textarea "It’s a new account and I need to set it up"
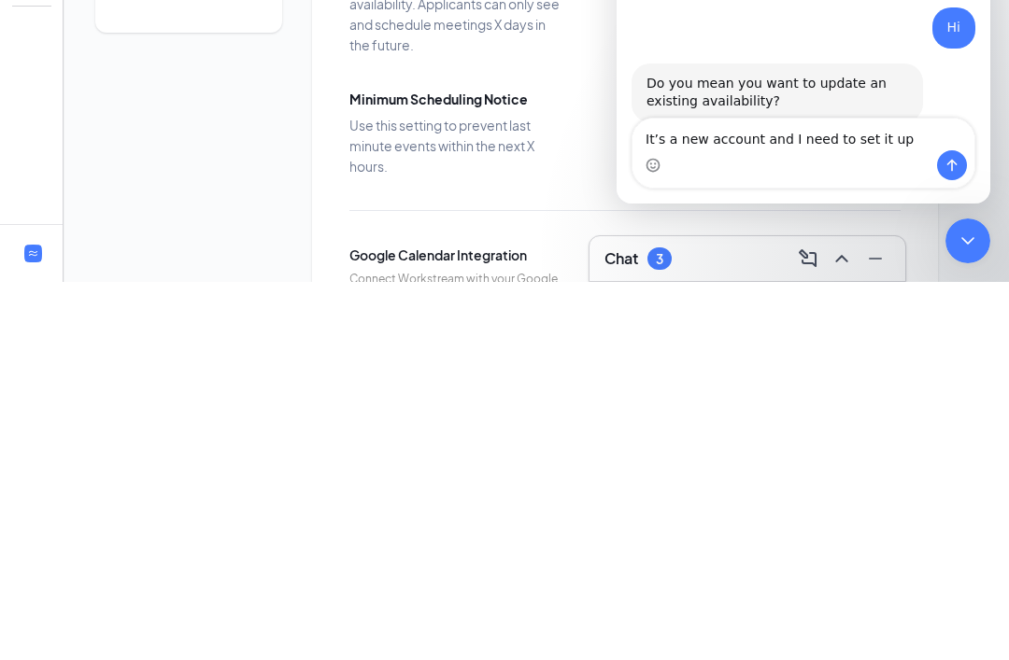
click at [934, 181] on div "It’s a new account and I need to set it up It’s a new account and I need to set…" at bounding box center [803, 153] width 342 height 69
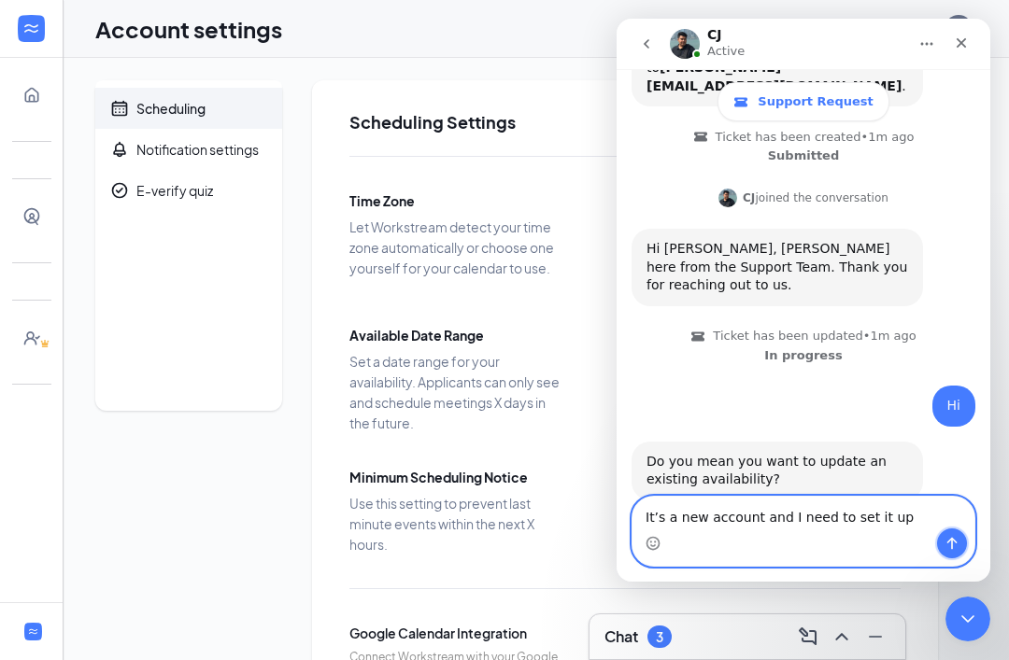
click at [949, 551] on button "Send a message…" at bounding box center [952, 544] width 30 height 30
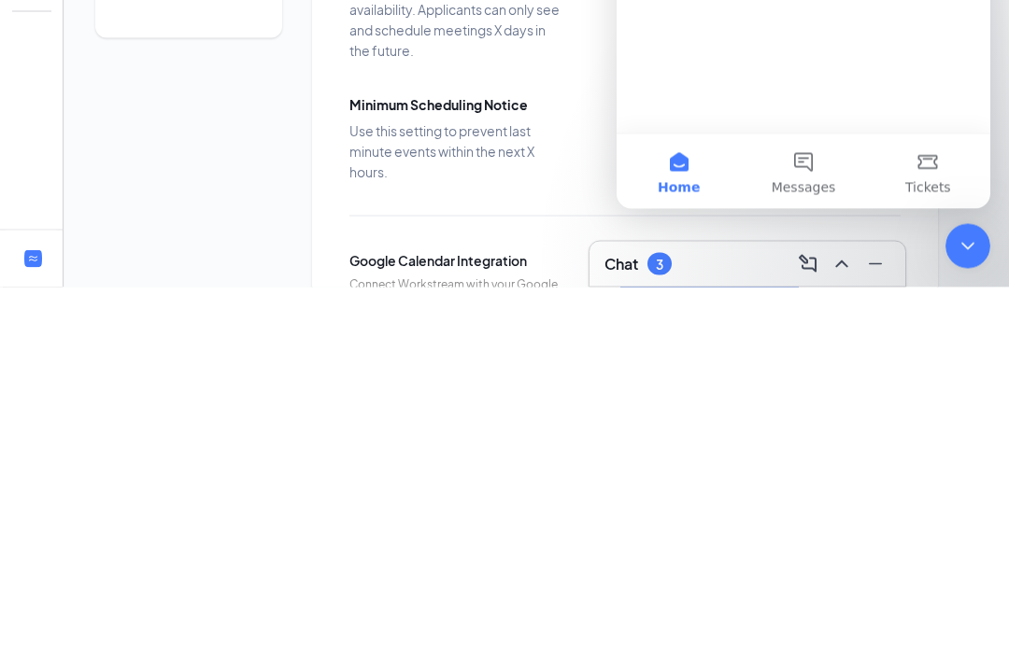
scroll to position [0, 0]
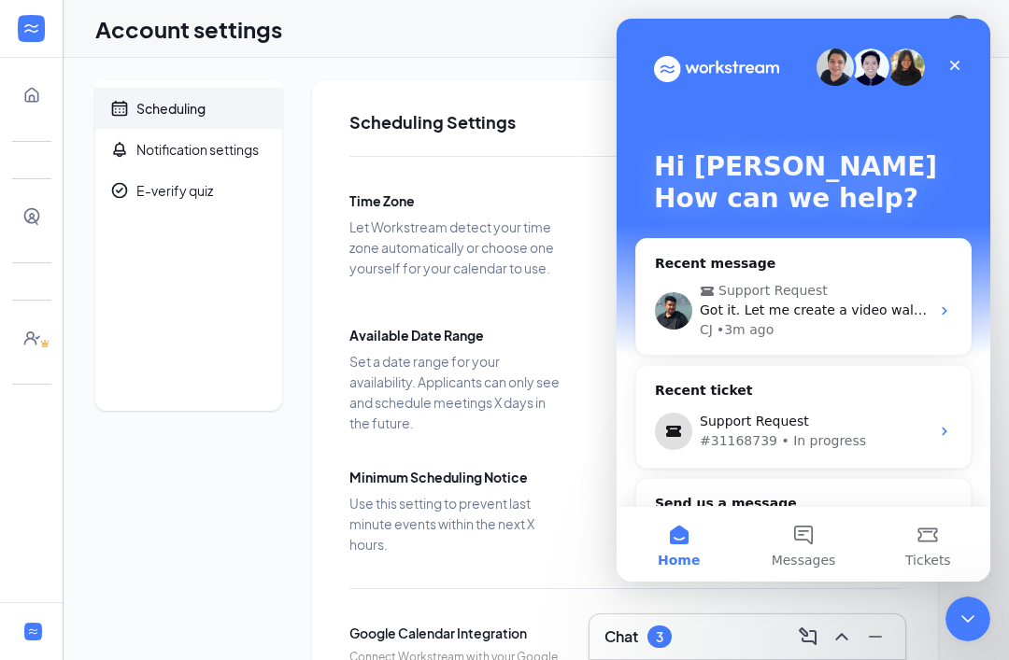
click at [902, 312] on span "Got it. Let me create a video walkthrough on how to add your availability." at bounding box center [941, 310] width 482 height 15
click at [930, 303] on div "Support Request Got it. Let me create a video walkthrough on how to add your av…" at bounding box center [803, 310] width 334 height 89
click at [945, 296] on div "Support Request Got it. Let me create a video walkthrough on how to add your av…" at bounding box center [803, 310] width 334 height 89
click at [810, 543] on button "Messages" at bounding box center [803, 544] width 124 height 75
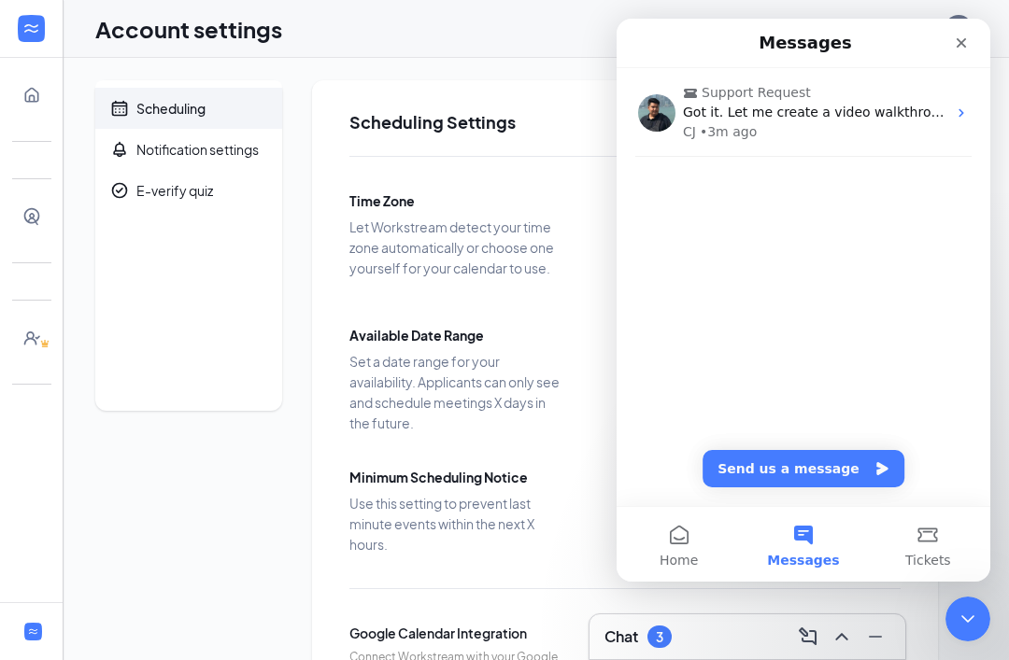
click at [918, 128] on div "CJ • 3m ago" at bounding box center [814, 132] width 263 height 20
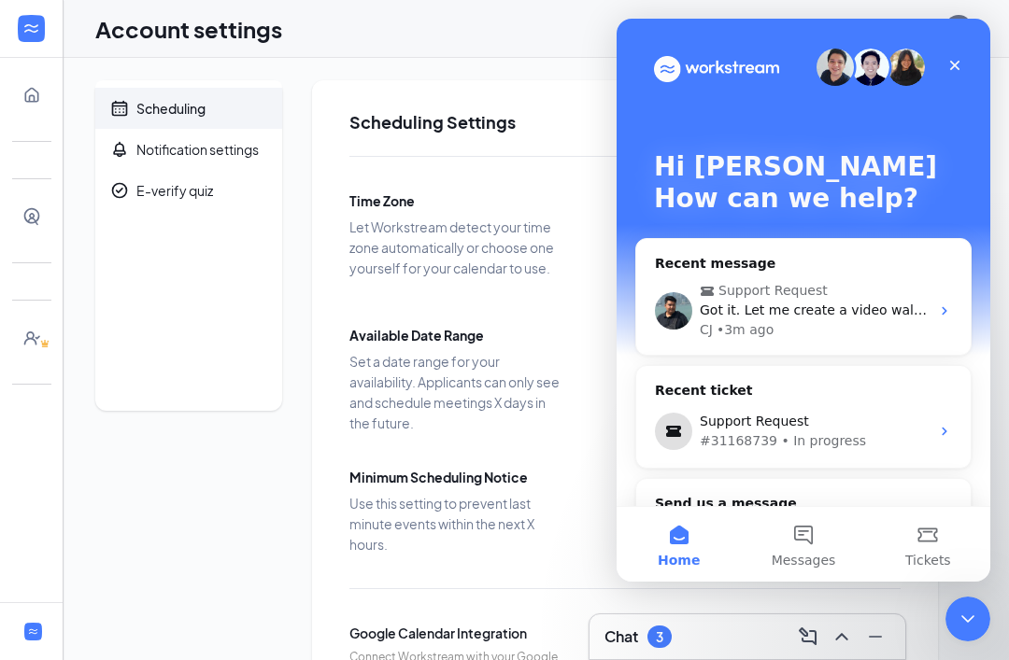
click at [697, 645] on div "Chat 3" at bounding box center [747, 637] width 286 height 30
click at [963, 59] on div "Close" at bounding box center [955, 66] width 34 height 34
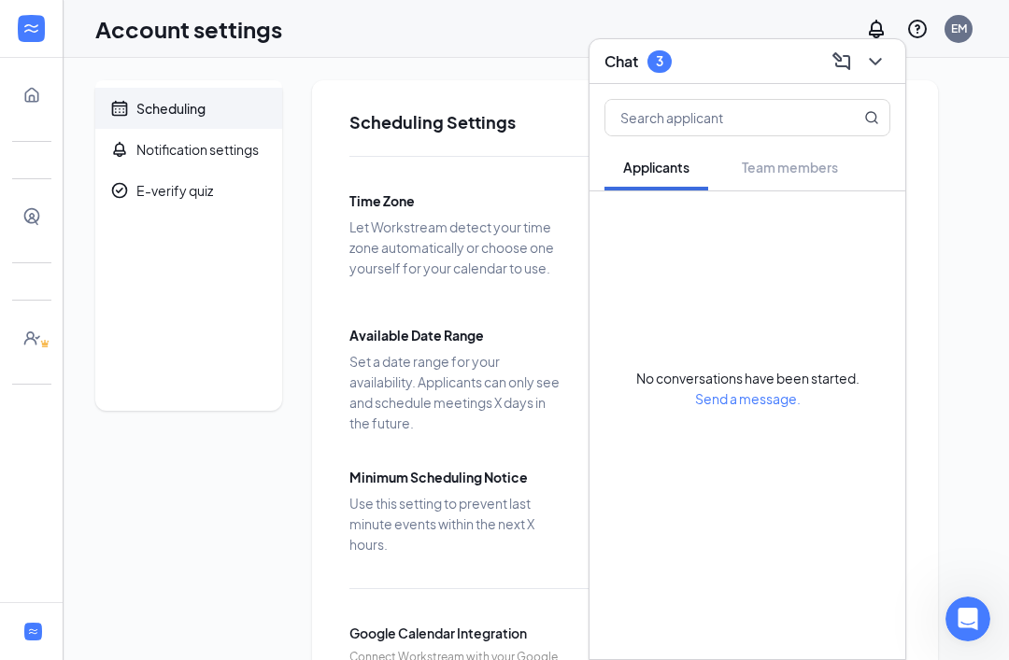
click at [944, 136] on div "Scheduling Notification settings E-verify quiz Scheduling Settings Time Zone Le…" at bounding box center [536, 472] width 882 height 784
click at [995, 619] on div "Scheduling Notification settings E-verify quiz Scheduling Settings Time Zone Le…" at bounding box center [536, 472] width 945 height 829
click at [969, 619] on icon "Open Intercom Messenger" at bounding box center [968, 619] width 31 height 31
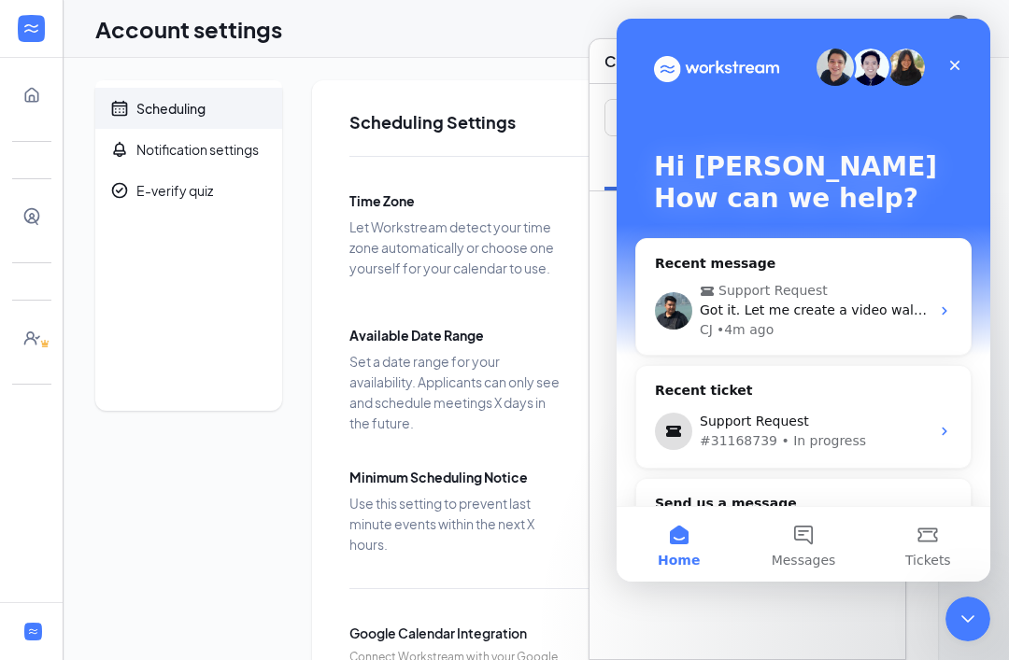
click at [826, 331] on div "CJ • 4m ago" at bounding box center [815, 330] width 230 height 20
click at [936, 293] on div "Support Request Got it. Let me create a video walkthrough on how to add your av…" at bounding box center [803, 310] width 334 height 89
click at [969, 319] on div "Support Request Got it. Let me create a video walkthrough on how to add your av…" at bounding box center [803, 310] width 334 height 89
click at [905, 305] on span "Got it. Let me create a video walkthrough on how to add your availability." at bounding box center [941, 310] width 482 height 15
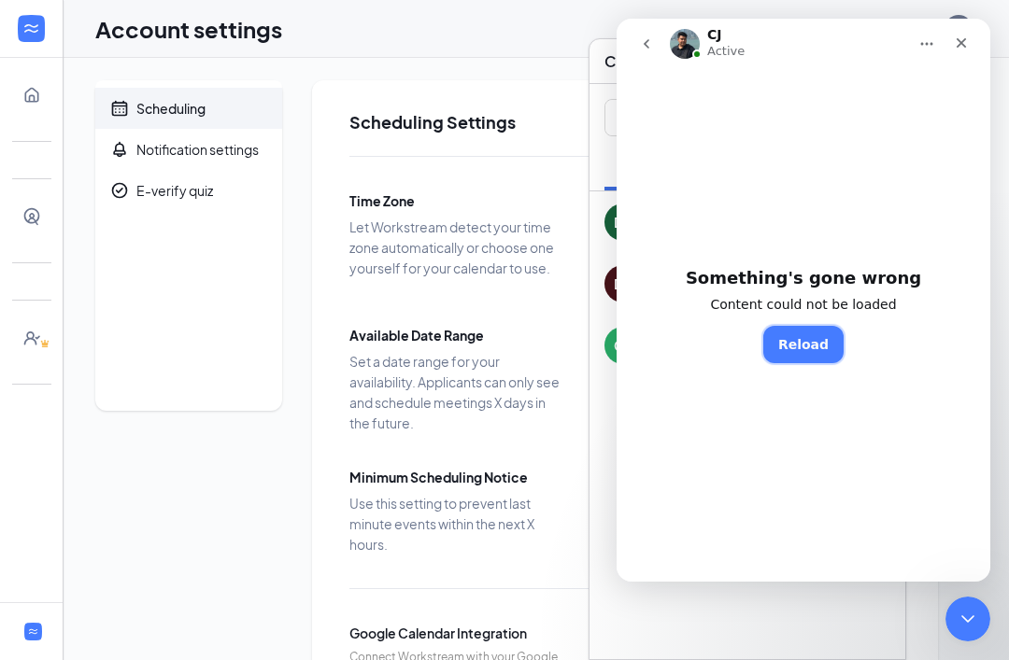
click at [817, 342] on button "Reload" at bounding box center [803, 344] width 80 height 37
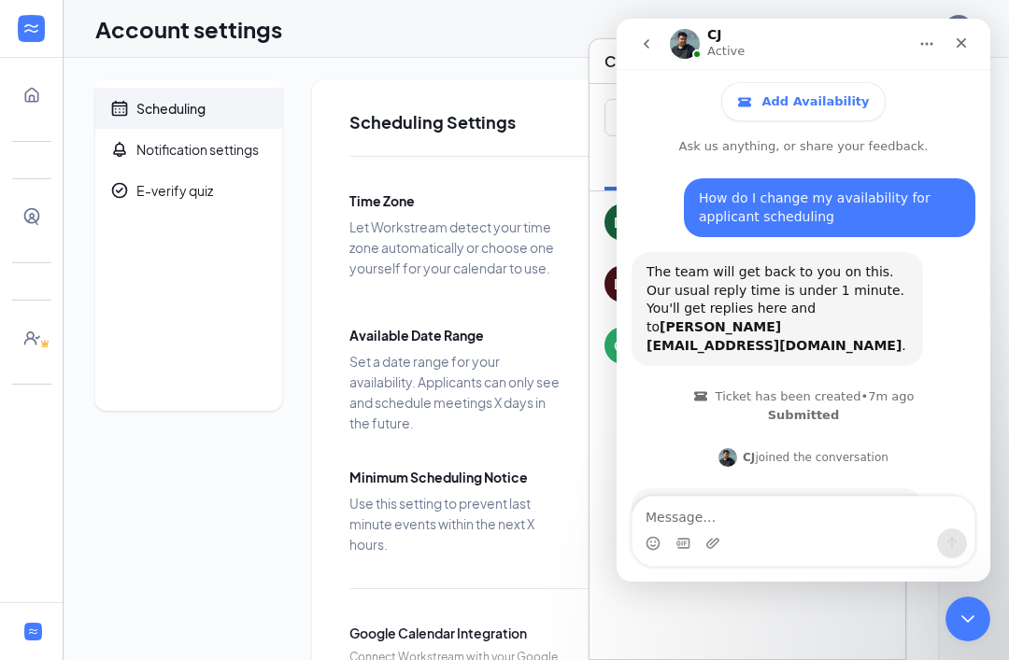
scroll to position [578, 0]
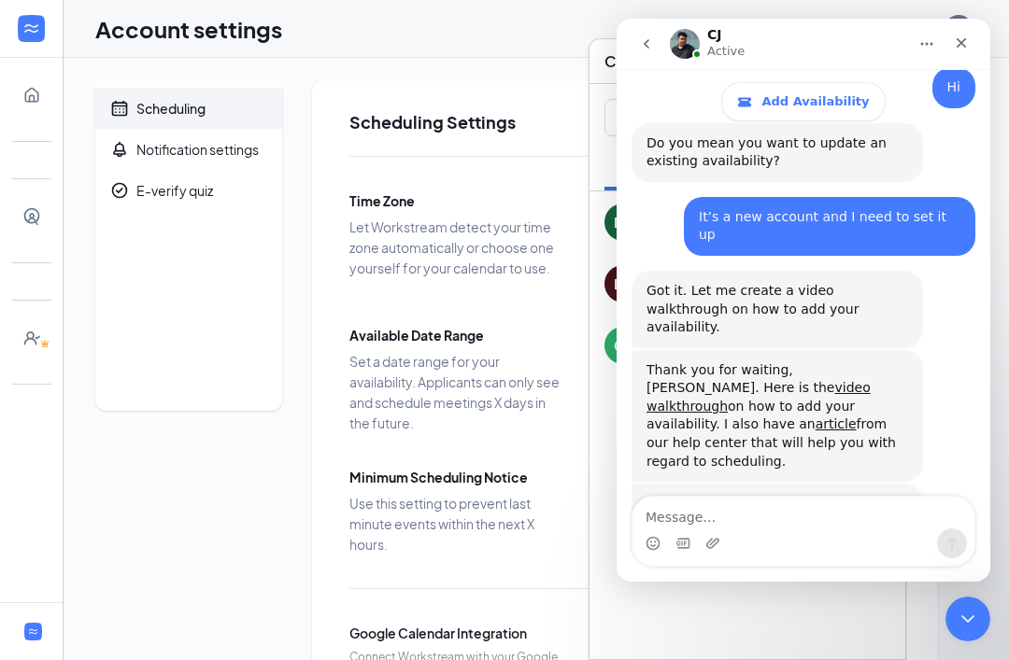
click at [838, 526] on textarea "Message…" at bounding box center [803, 513] width 342 height 32
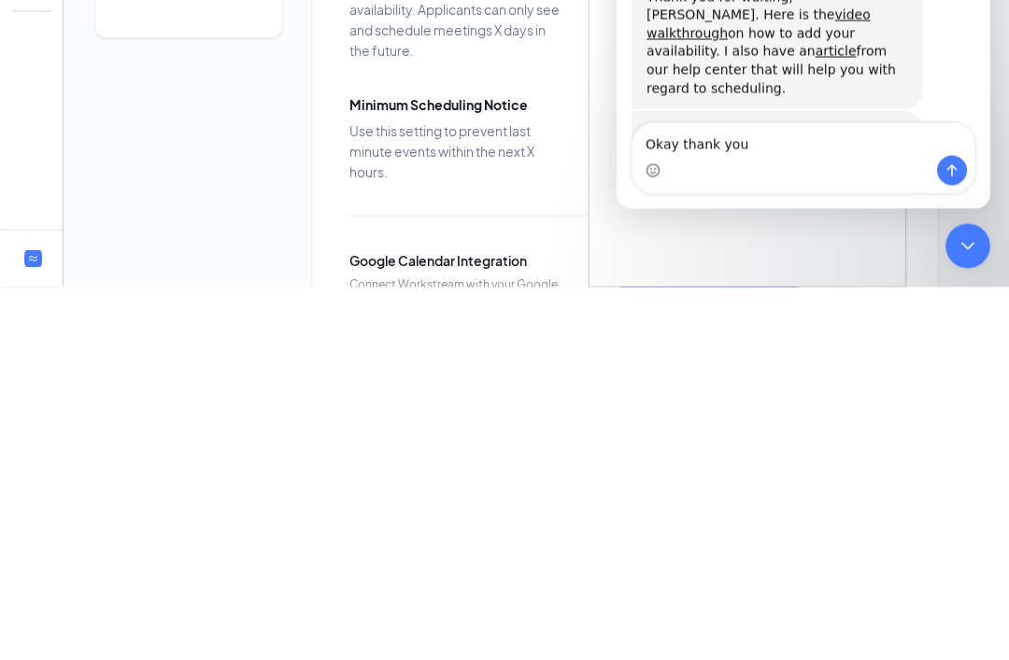
type textarea "Okay thank you"
click at [947, 185] on button "Send a message…" at bounding box center [952, 171] width 30 height 30
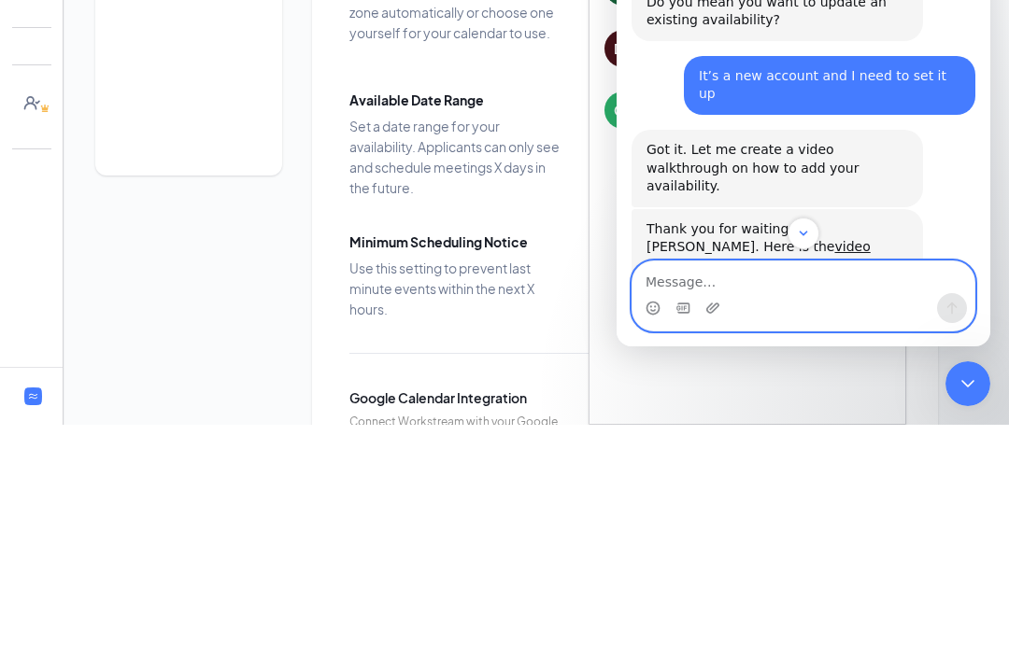
scroll to position [484, 0]
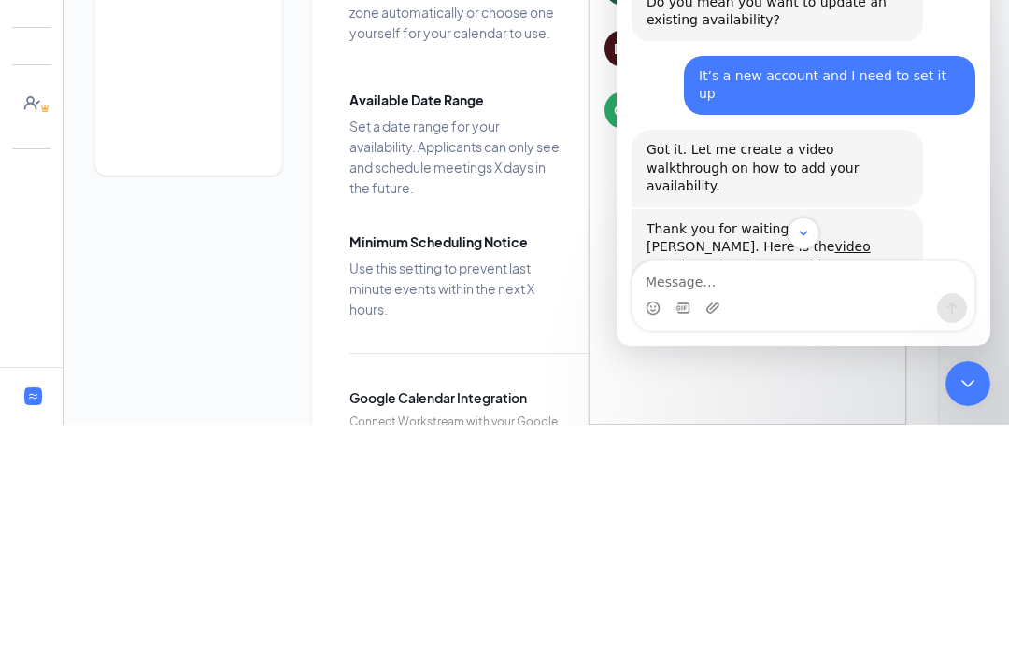
click at [725, 239] on link "video walkthrough" at bounding box center [758, 256] width 224 height 34
